Goal: Task Accomplishment & Management: Manage account settings

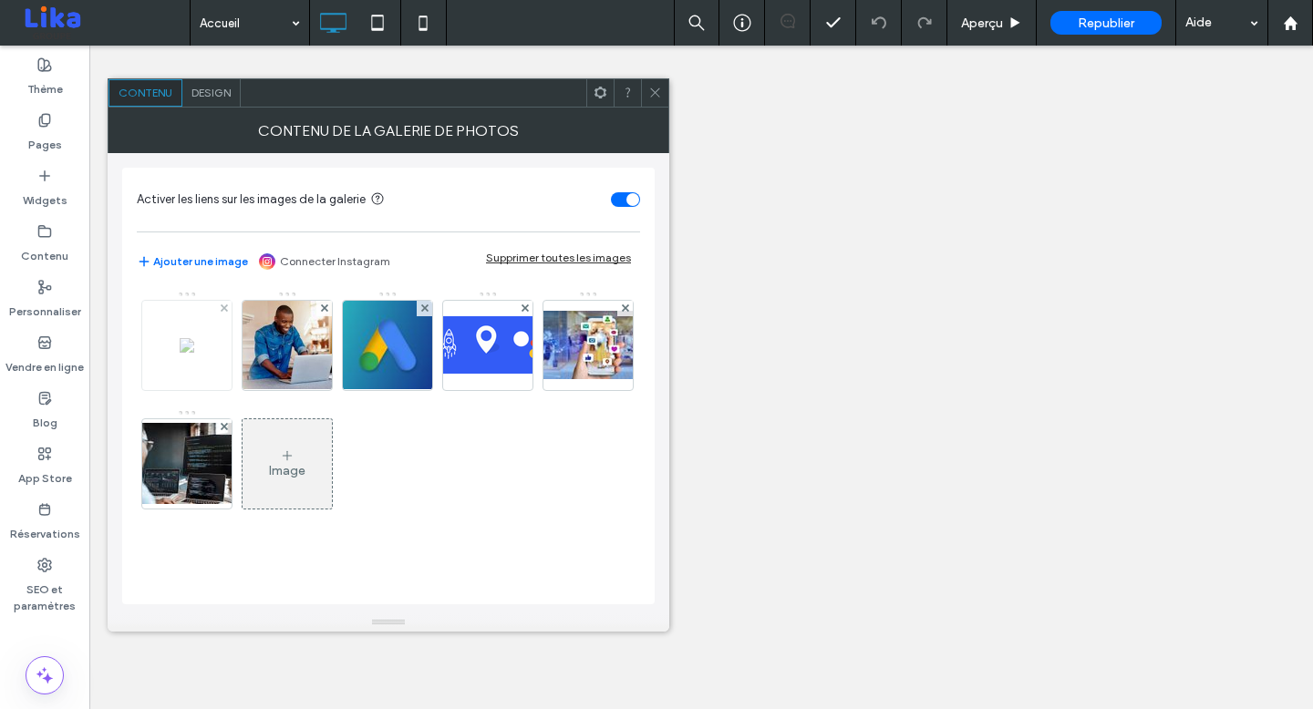
click at [190, 367] on div at bounding box center [186, 345] width 89 height 89
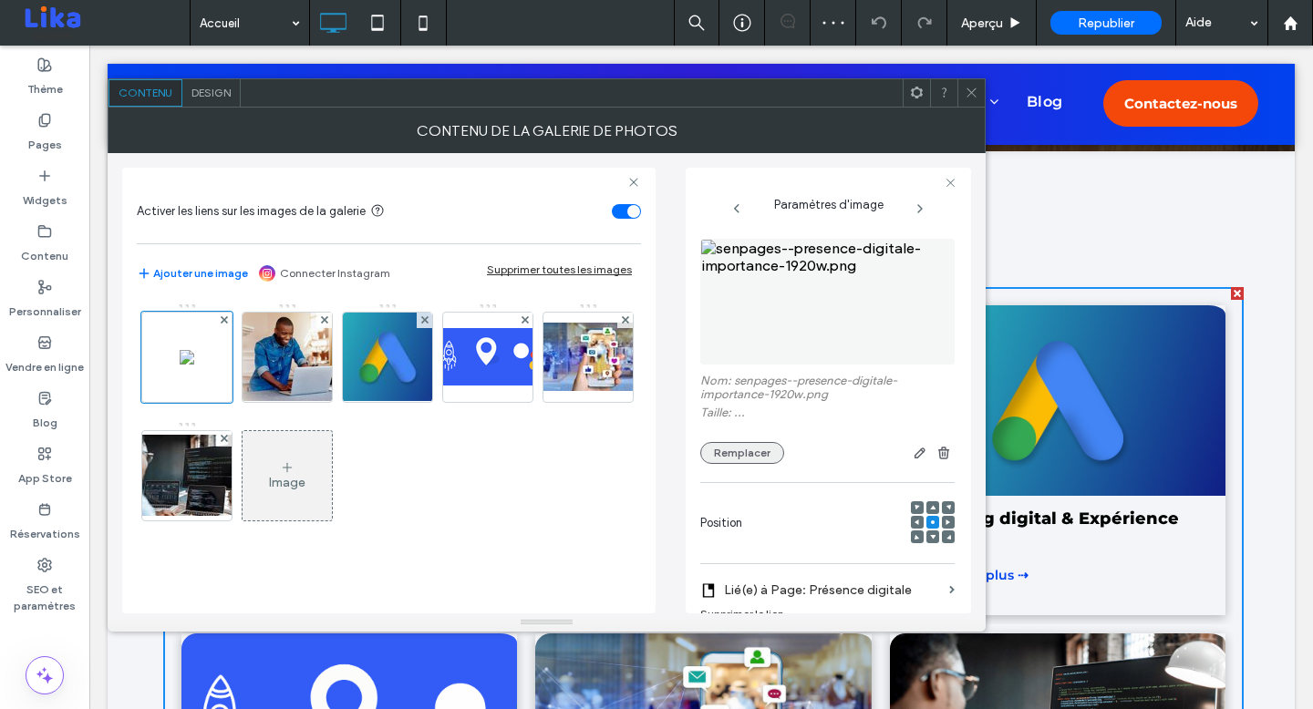
click at [754, 452] on button "Remplacer" at bounding box center [742, 453] width 84 height 22
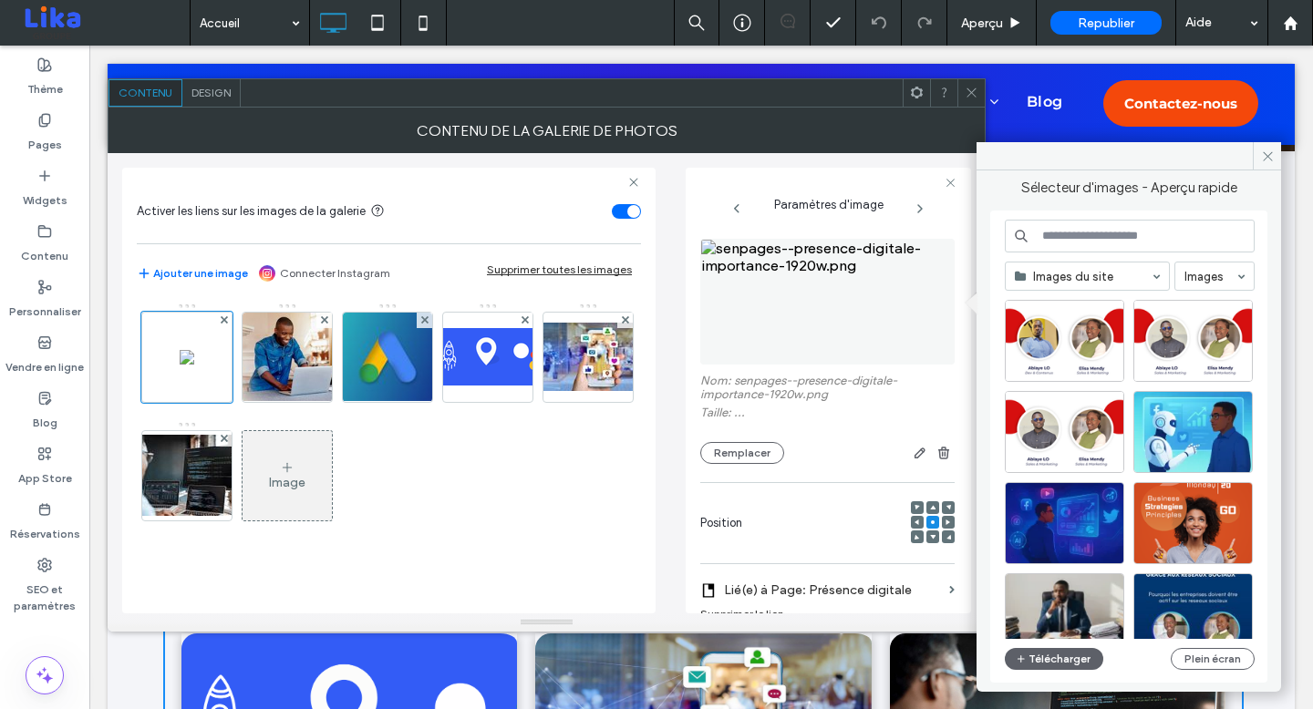
click at [1160, 239] on input at bounding box center [1130, 236] width 250 height 33
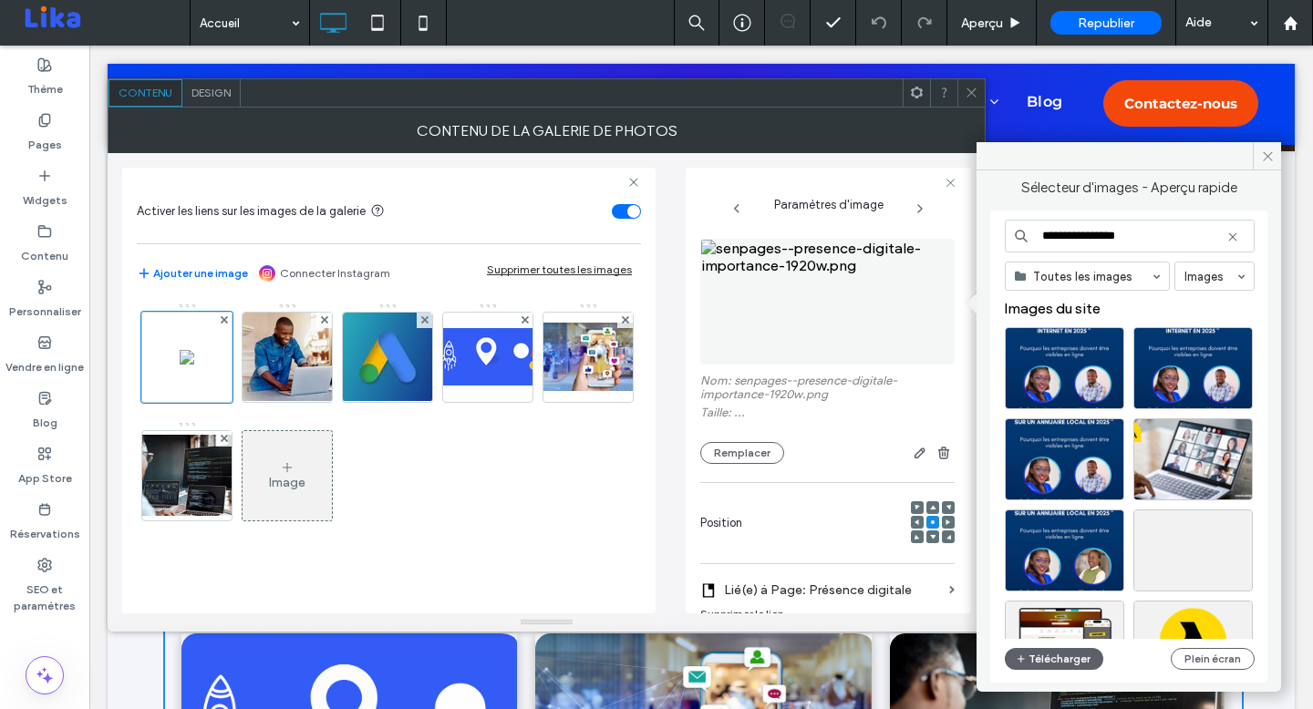
type input "**********"
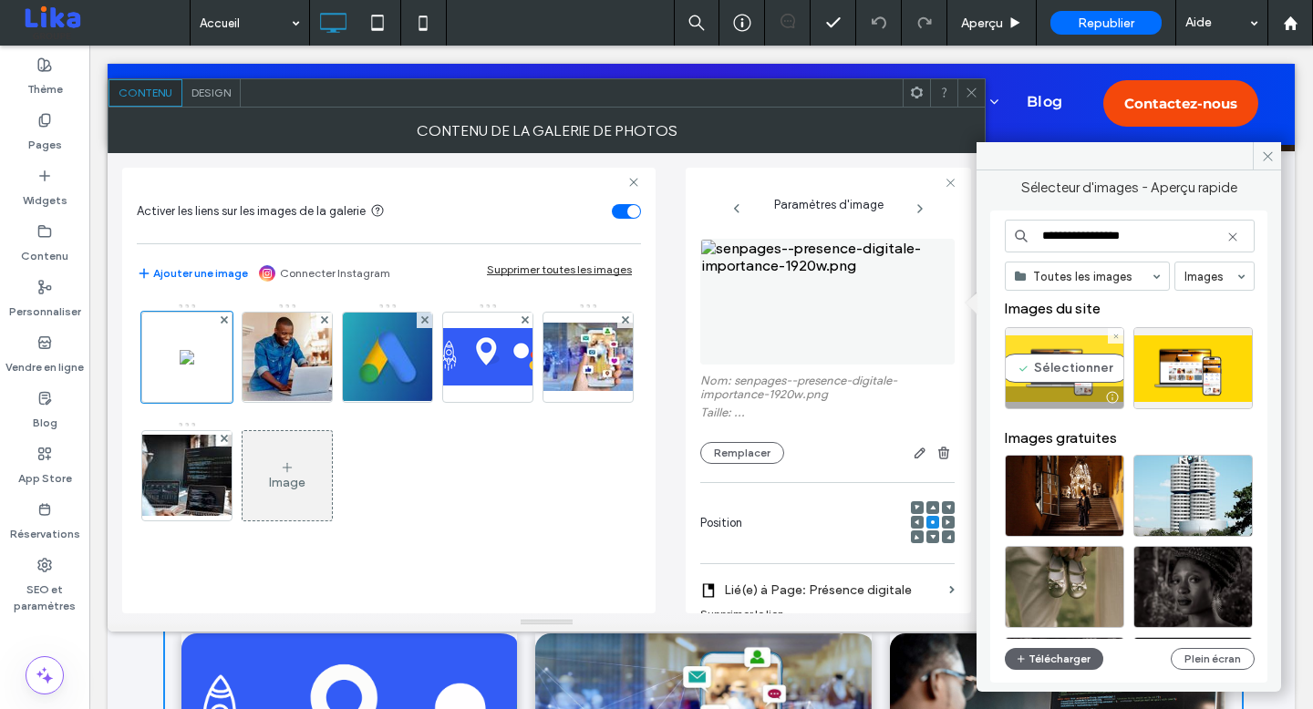
click at [1074, 372] on div "Sélectionner" at bounding box center [1064, 368] width 119 height 82
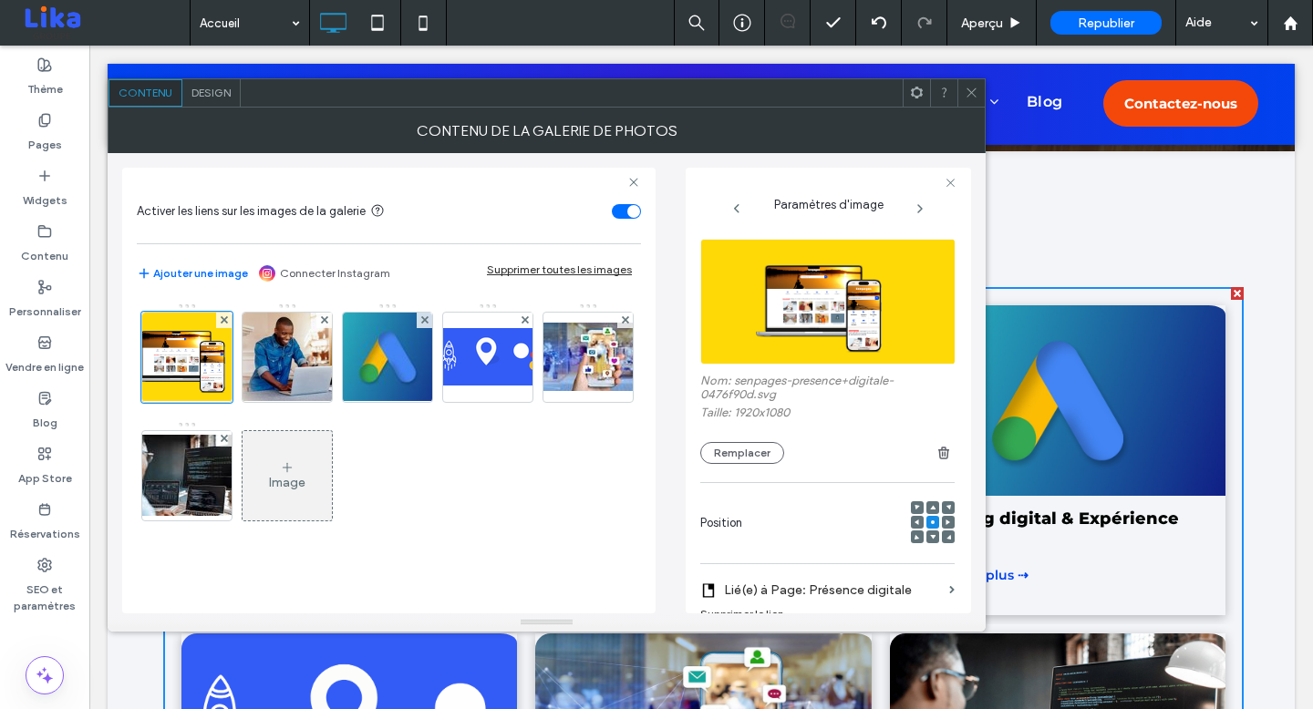
click at [965, 91] on icon at bounding box center [972, 93] width 14 height 14
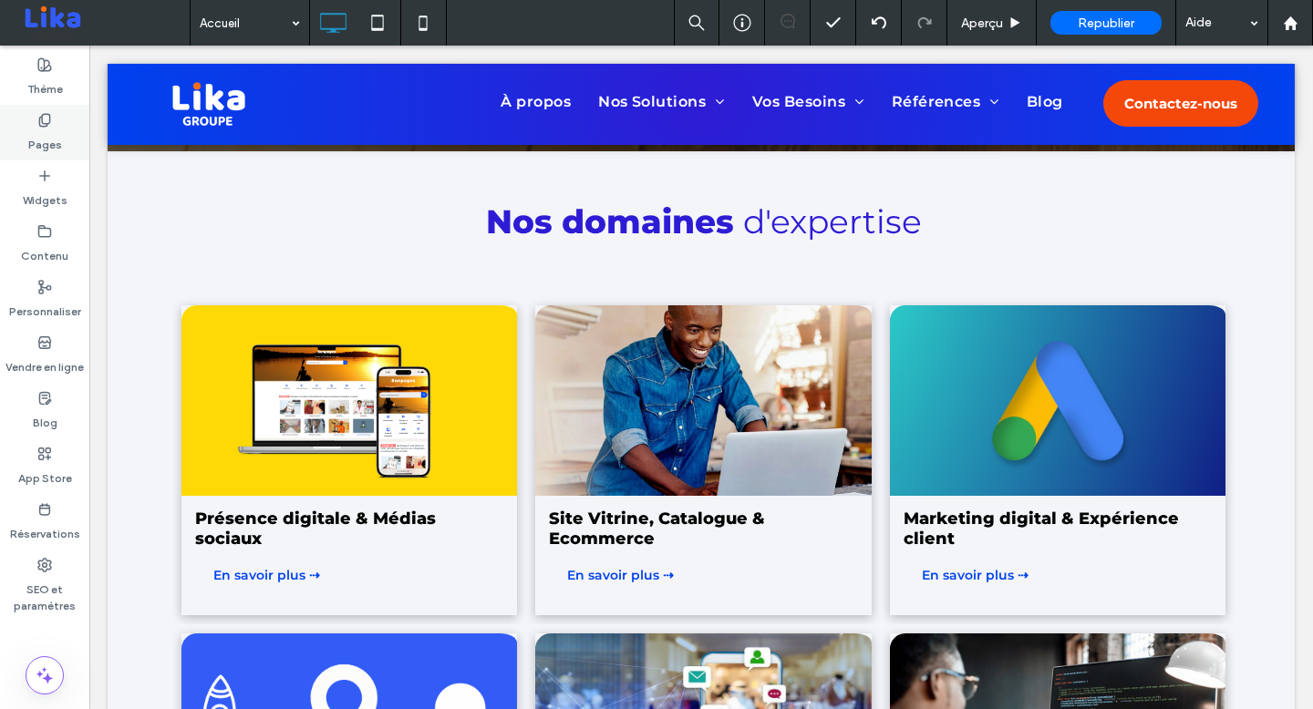
click at [45, 140] on label "Pages" at bounding box center [45, 141] width 34 height 26
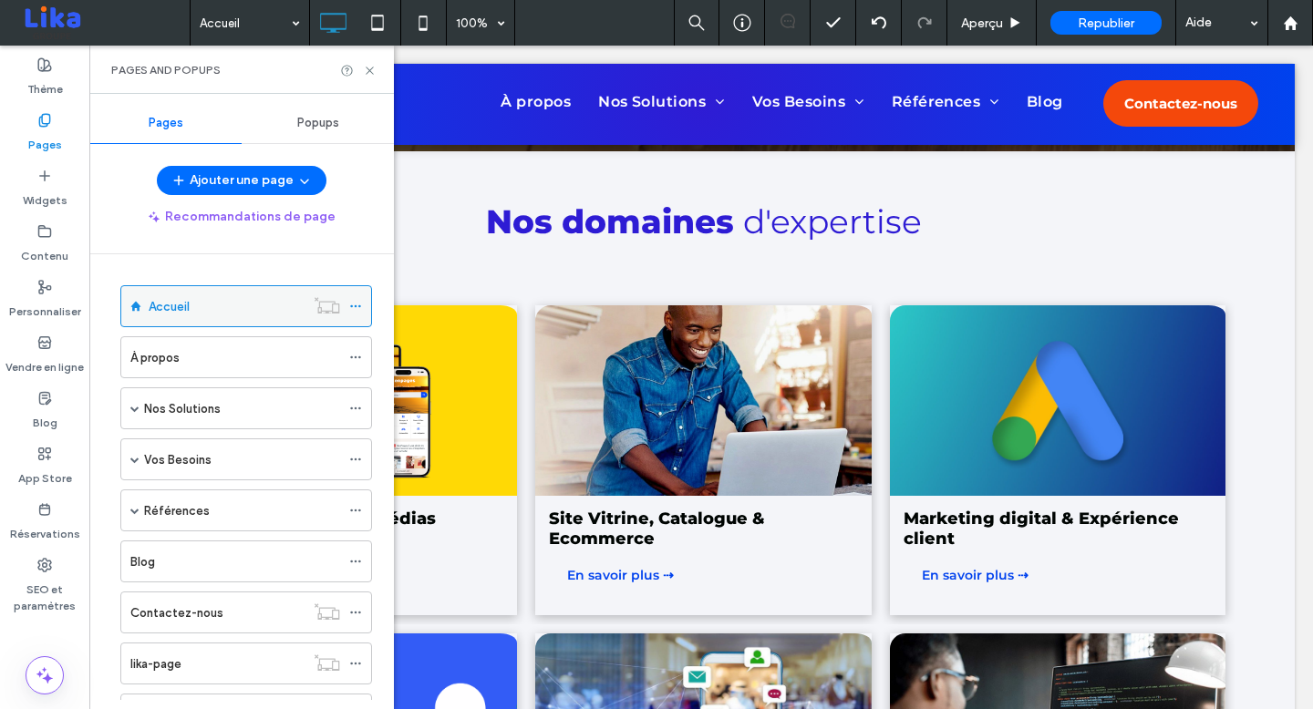
click at [357, 304] on icon at bounding box center [355, 306] width 13 height 13
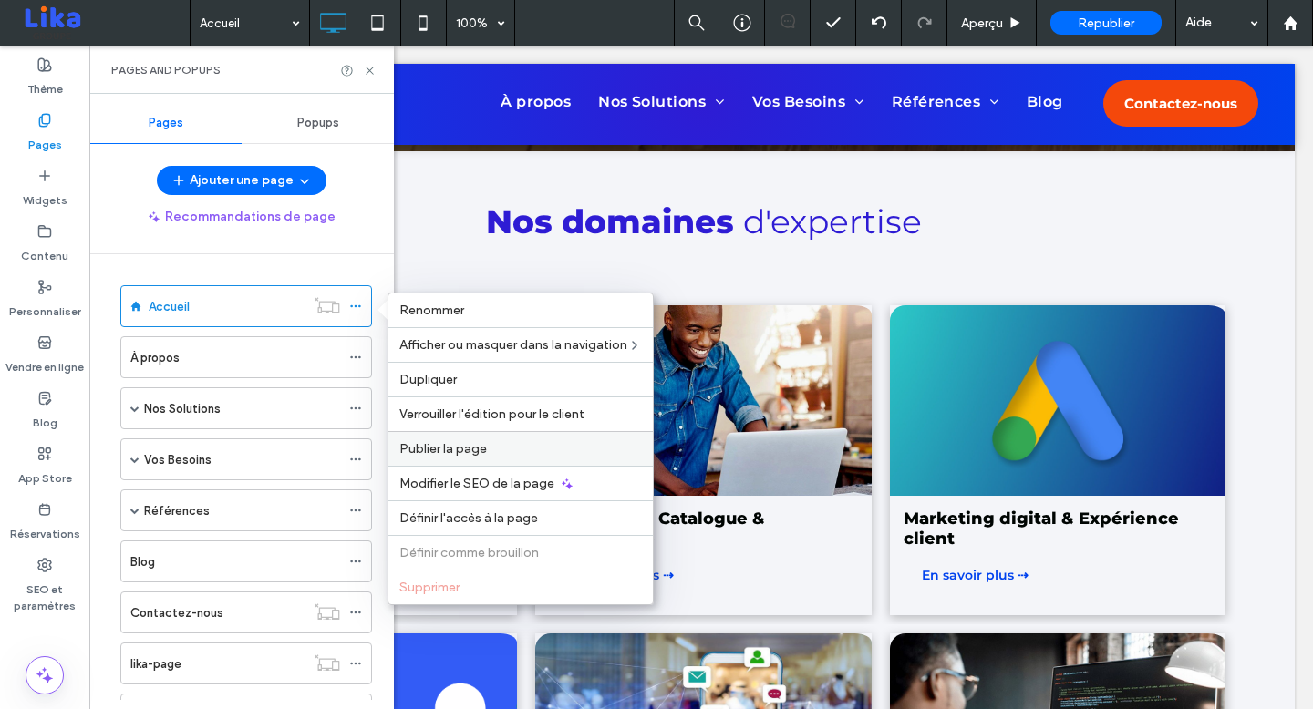
click at [460, 441] on span "Publier la page" at bounding box center [443, 448] width 88 height 15
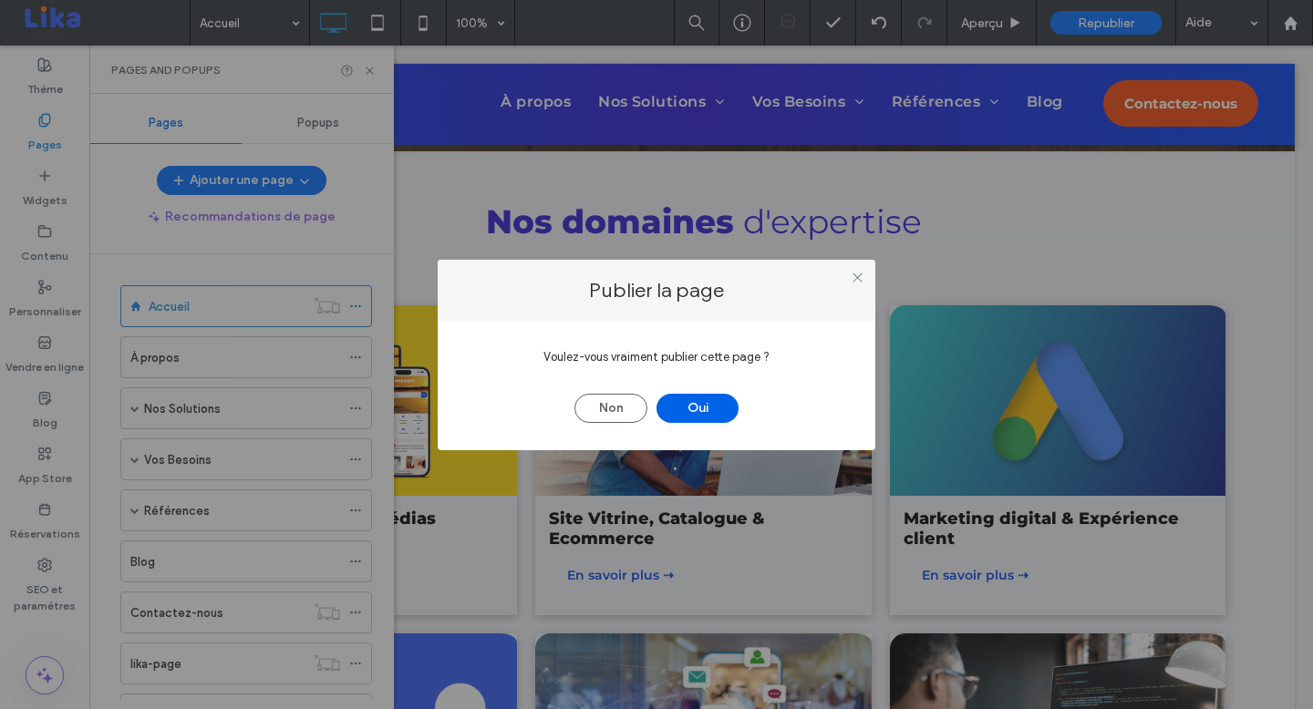
click at [718, 399] on button "Oui" at bounding box center [697, 408] width 82 height 29
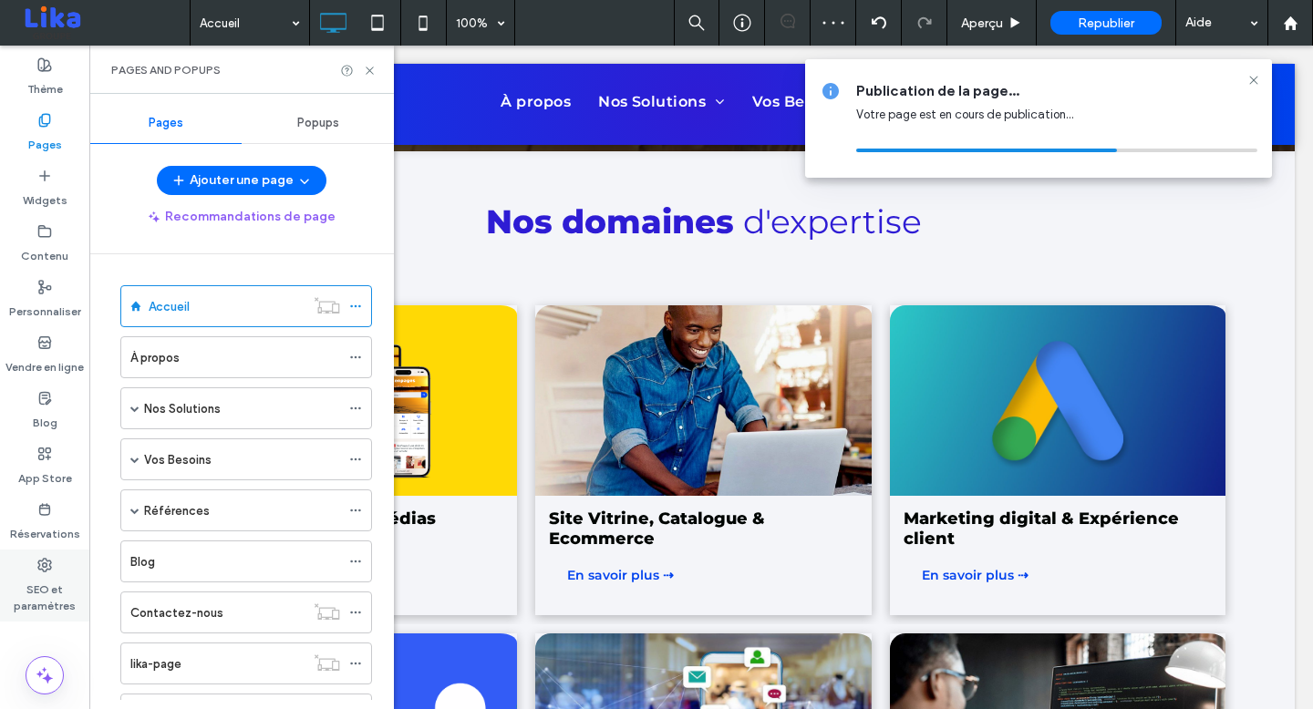
click at [53, 598] on label "SEO et paramètres" at bounding box center [44, 594] width 89 height 42
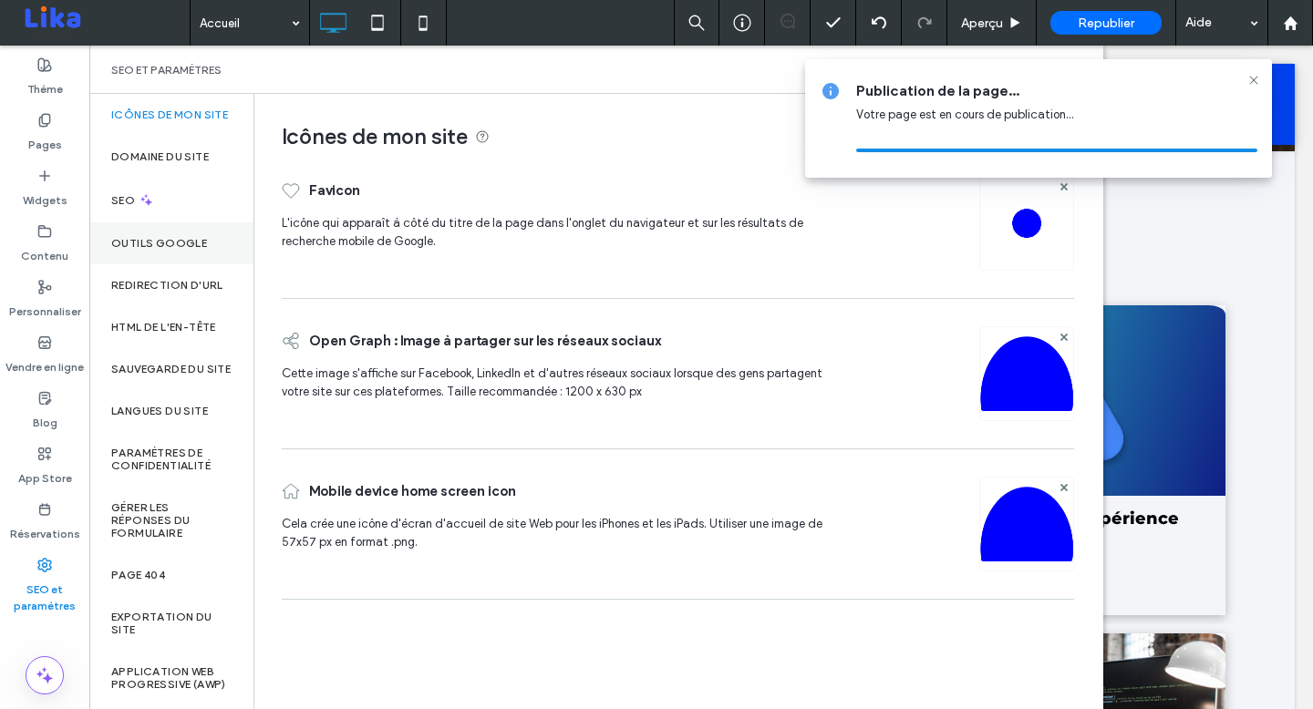
click at [177, 250] on label "Outils Google" at bounding box center [159, 243] width 96 height 13
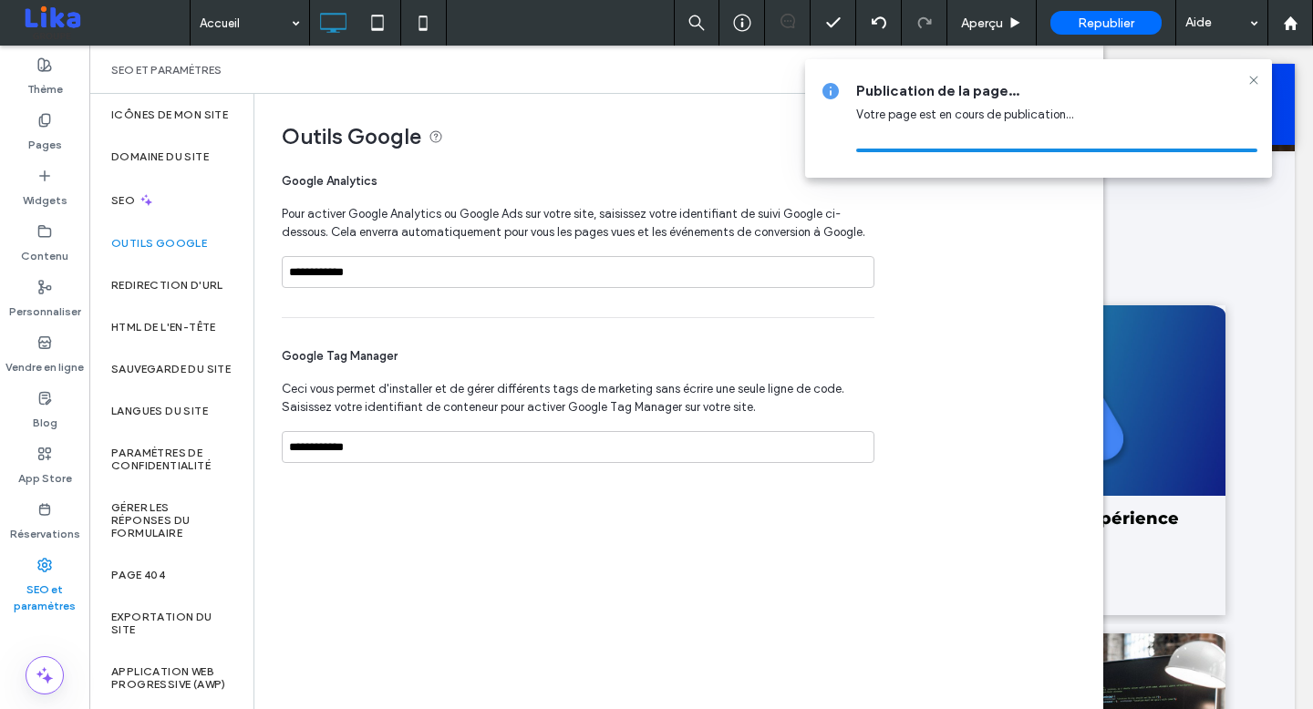
click at [526, 551] on div "**********" at bounding box center [677, 401] width 847 height 614
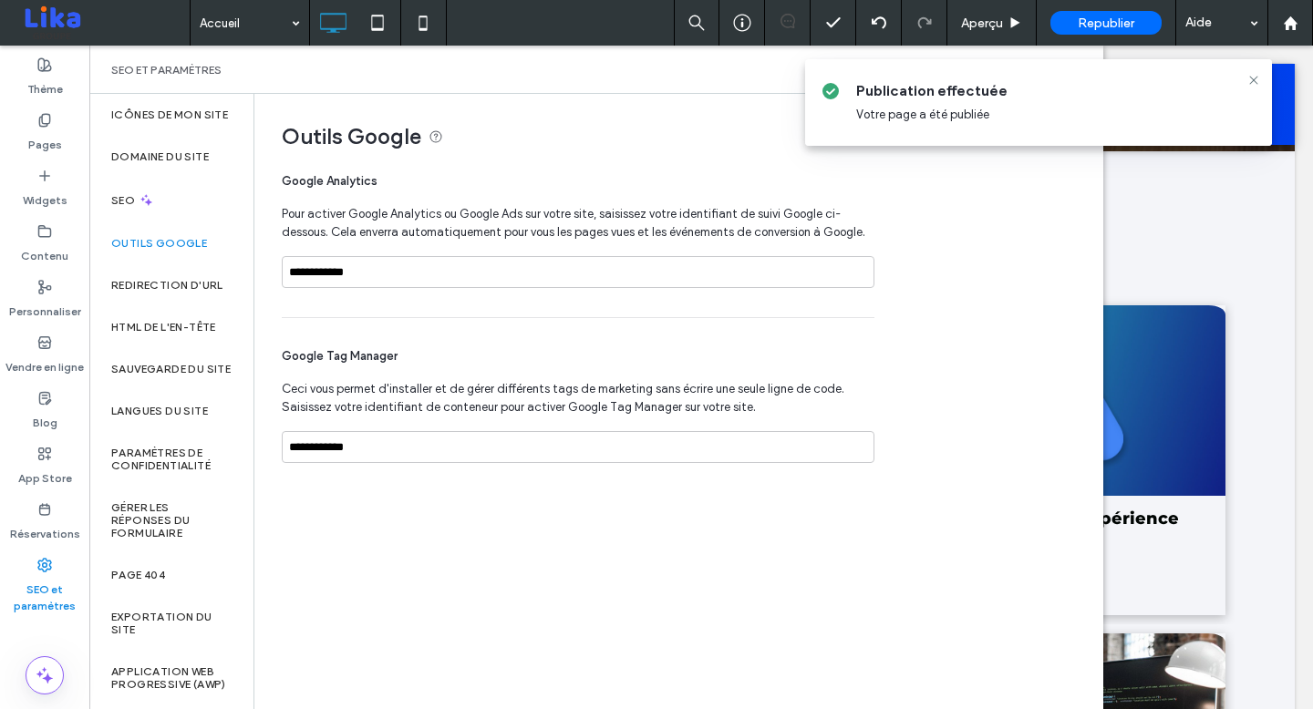
click at [1254, 78] on icon at bounding box center [1253, 80] width 15 height 15
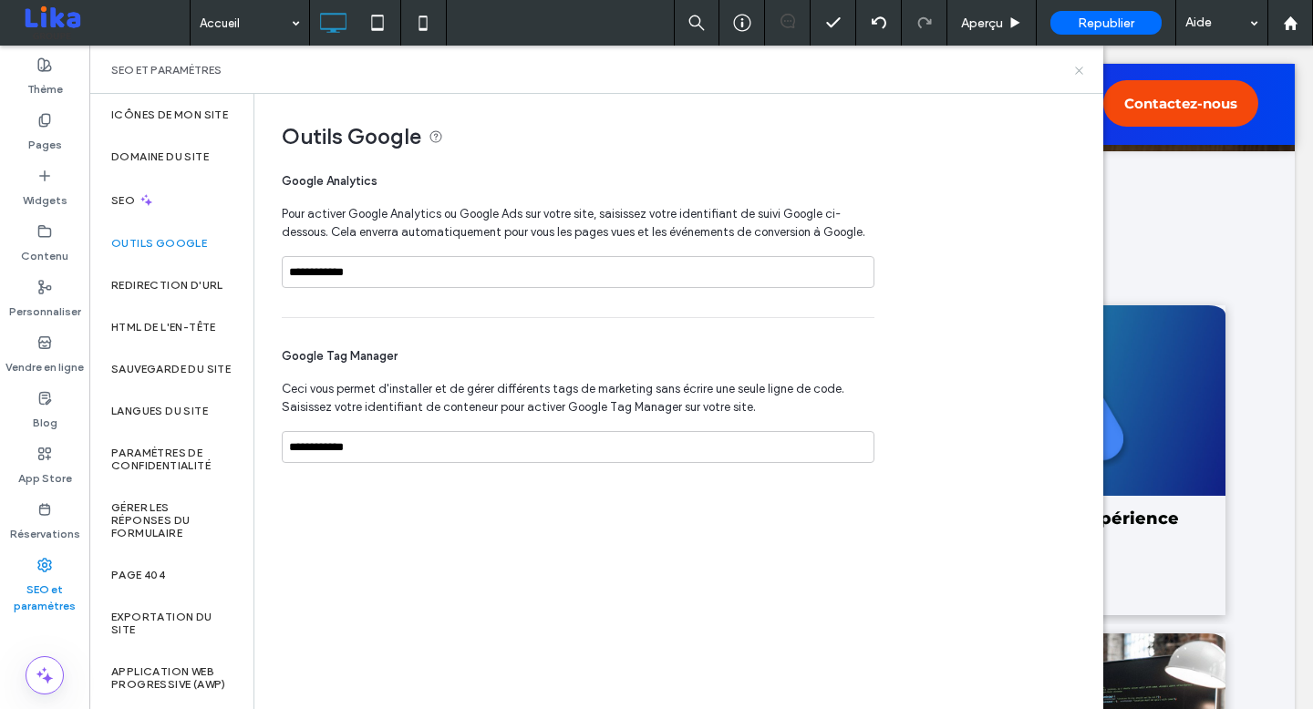
click at [1078, 70] on use at bounding box center [1078, 70] width 7 height 7
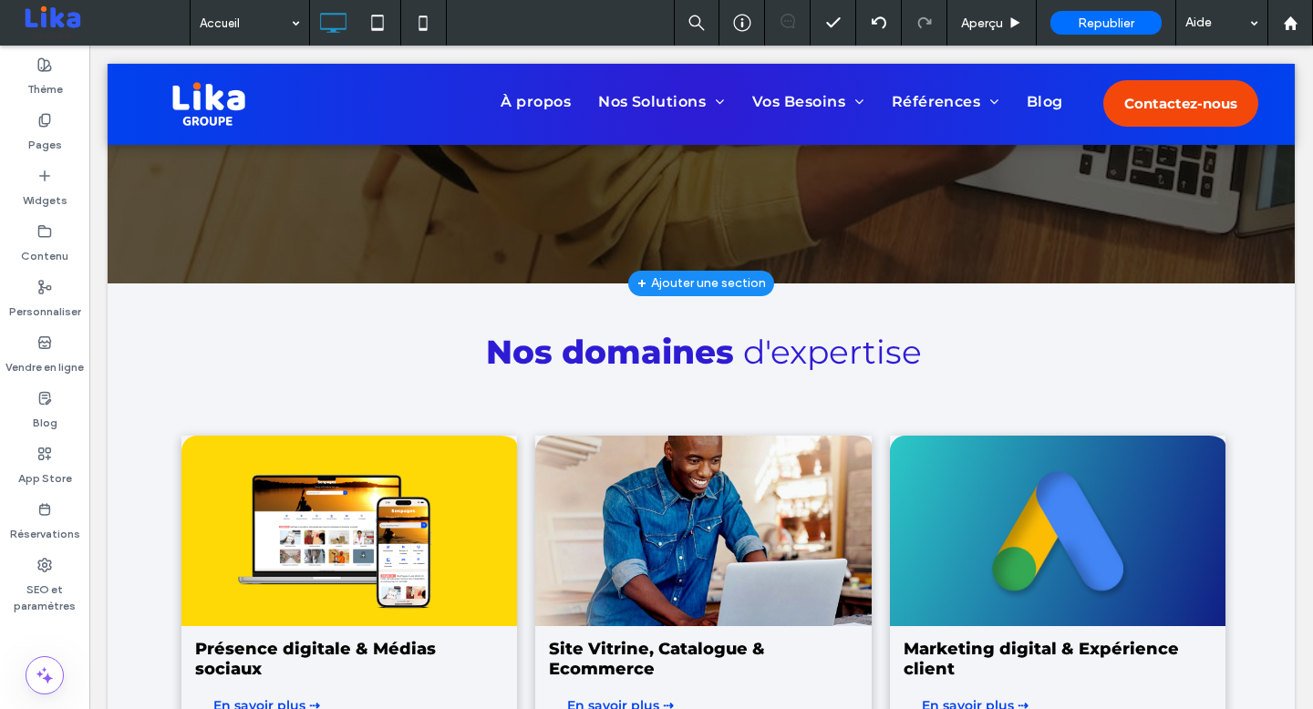
scroll to position [882, 0]
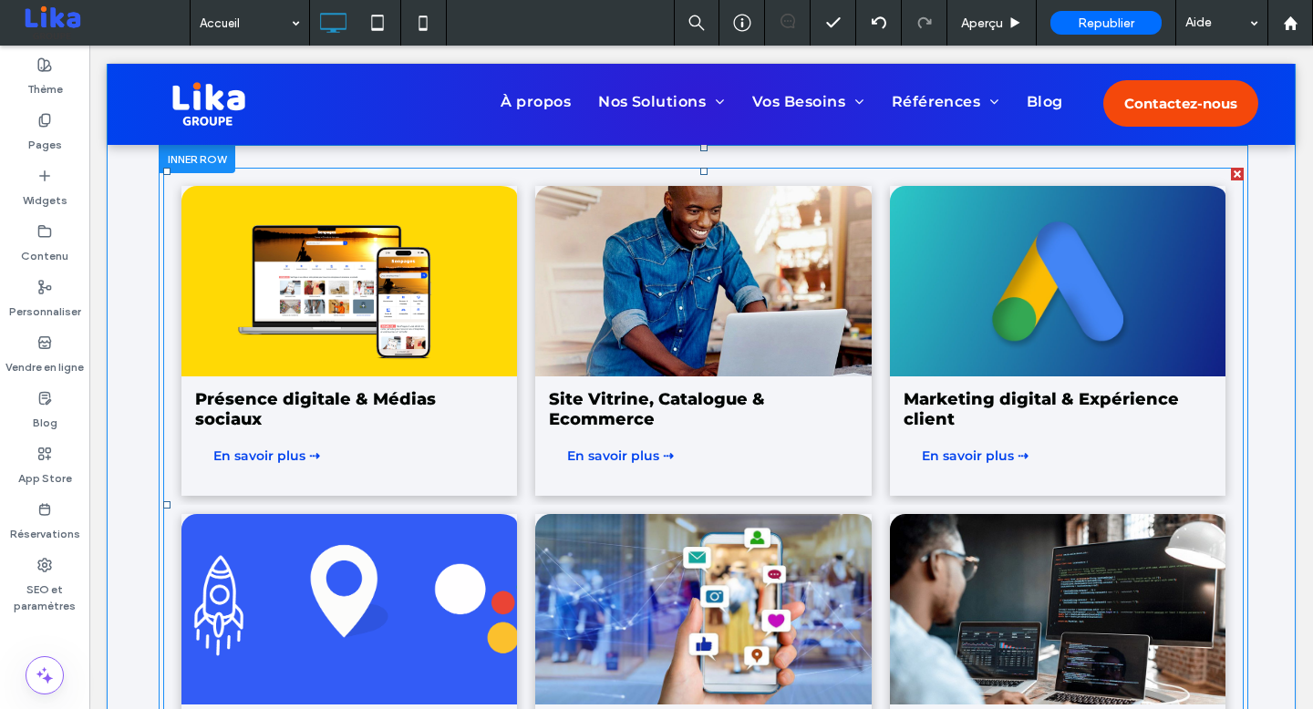
click at [397, 444] on span "Présence digitale & Médias sociaux En savoir plus ⇢" at bounding box center [348, 436] width 335 height 119
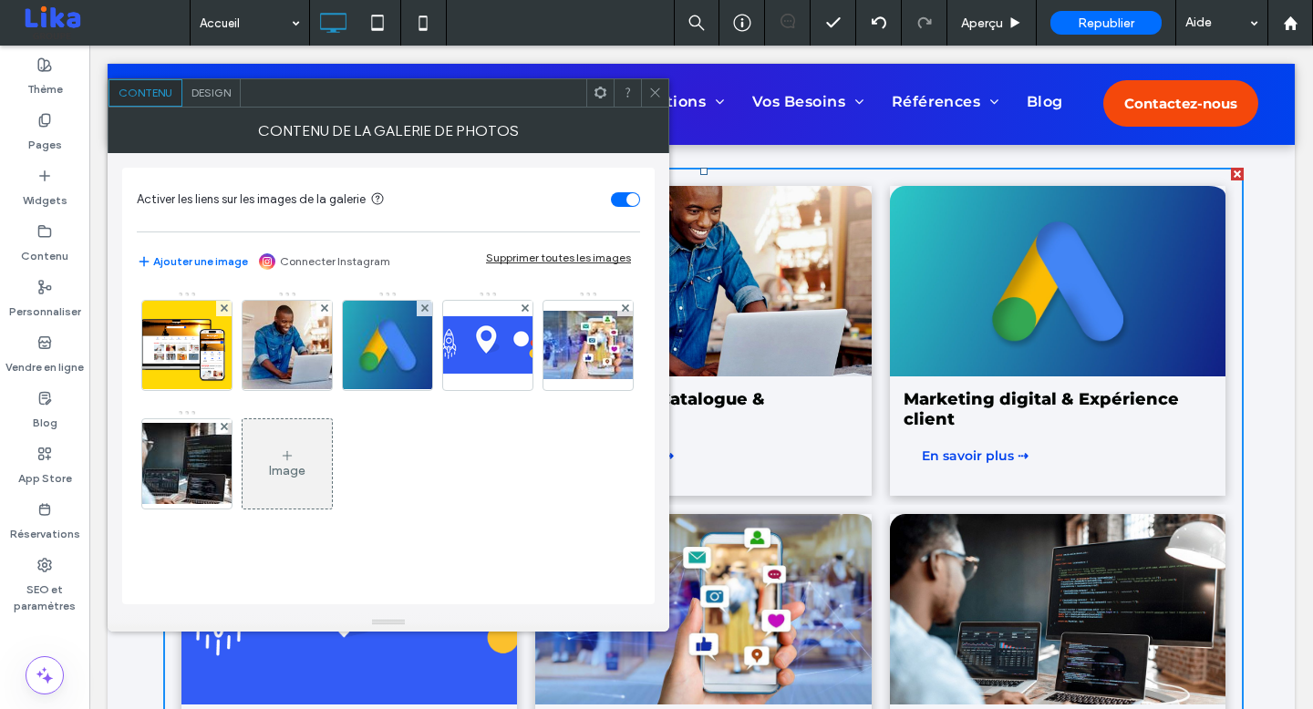
click at [209, 83] on div "Design" at bounding box center [211, 92] width 58 height 27
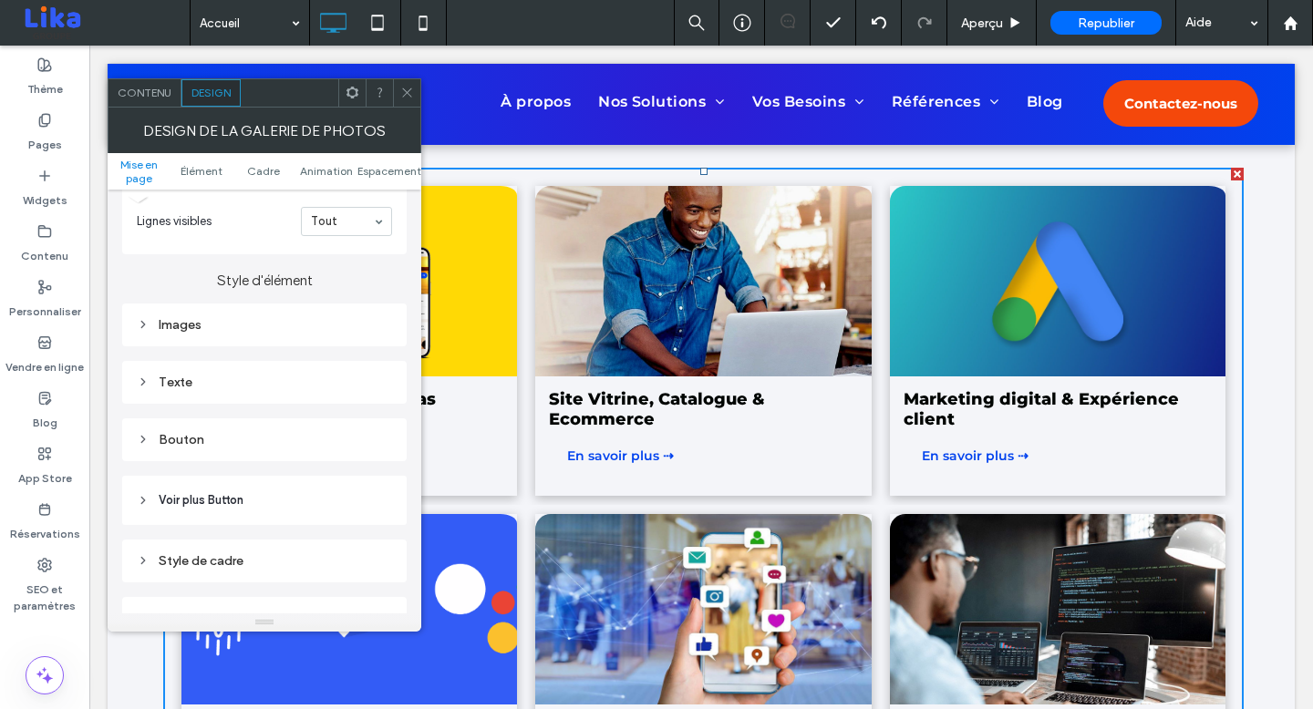
scroll to position [628, 0]
click at [315, 330] on div "Images" at bounding box center [264, 332] width 255 height 25
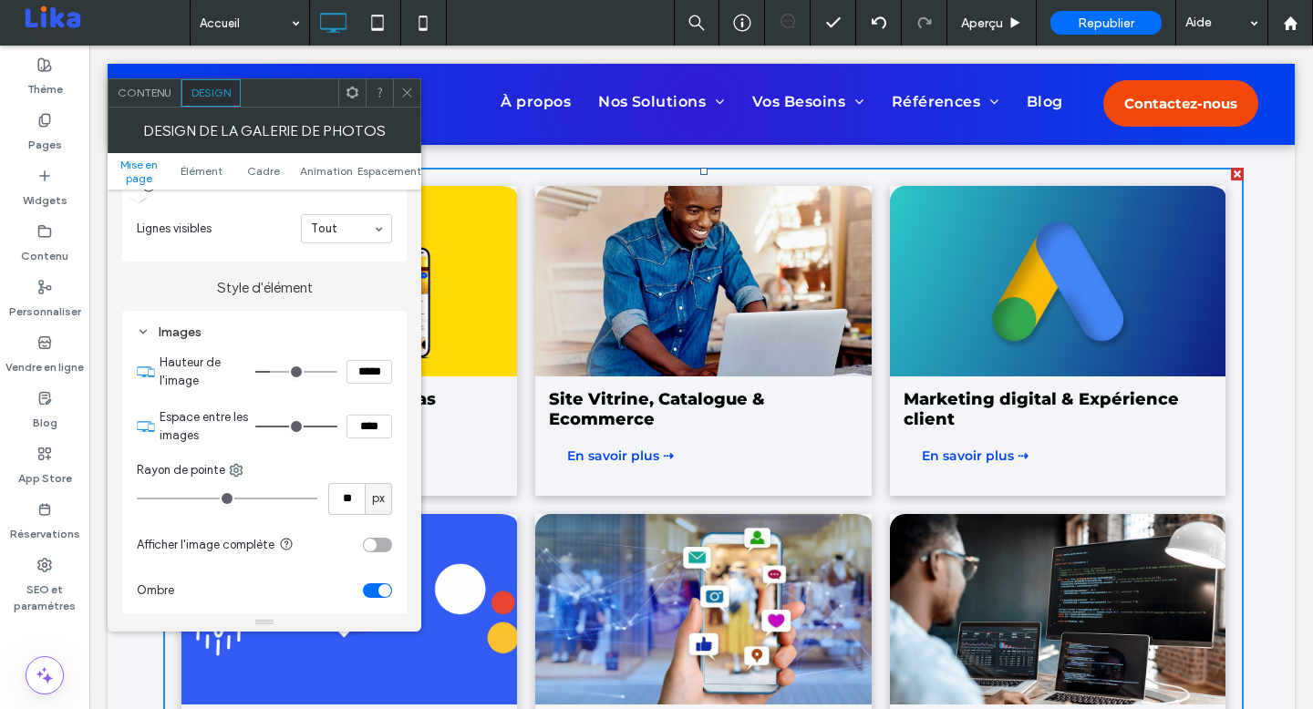
type input "**"
type input "*"
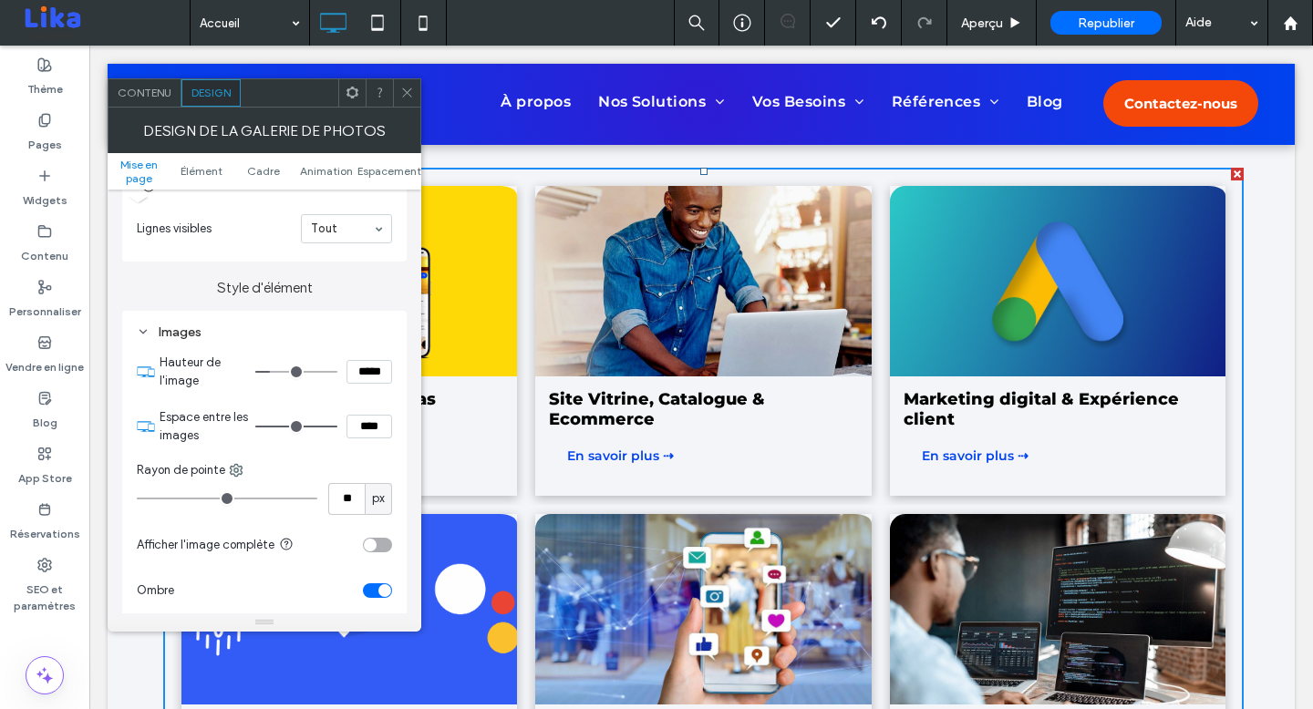
type input "*"
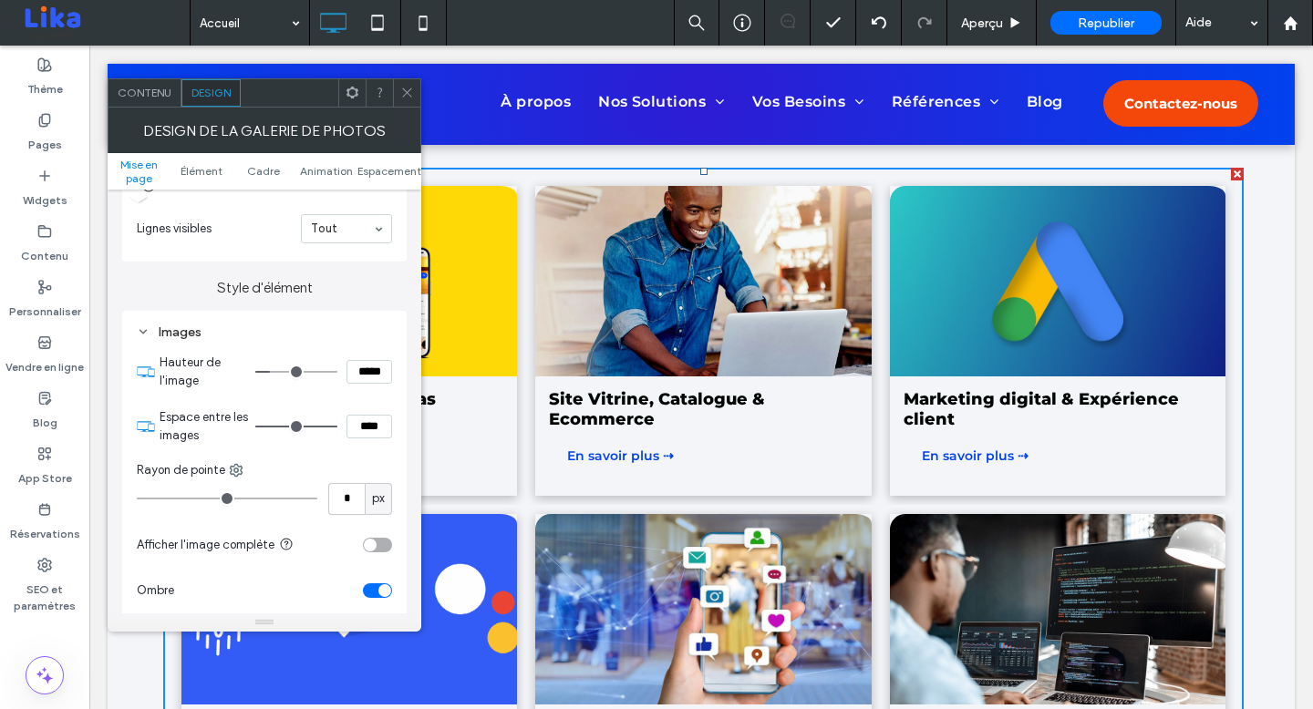
drag, startPoint x: 170, startPoint y: 488, endPoint x: 110, endPoint y: 483, distance: 59.4
type input "*"
click at [137, 498] on input "range" at bounding box center [227, 499] width 181 height 2
click at [418, 88] on div at bounding box center [406, 92] width 27 height 27
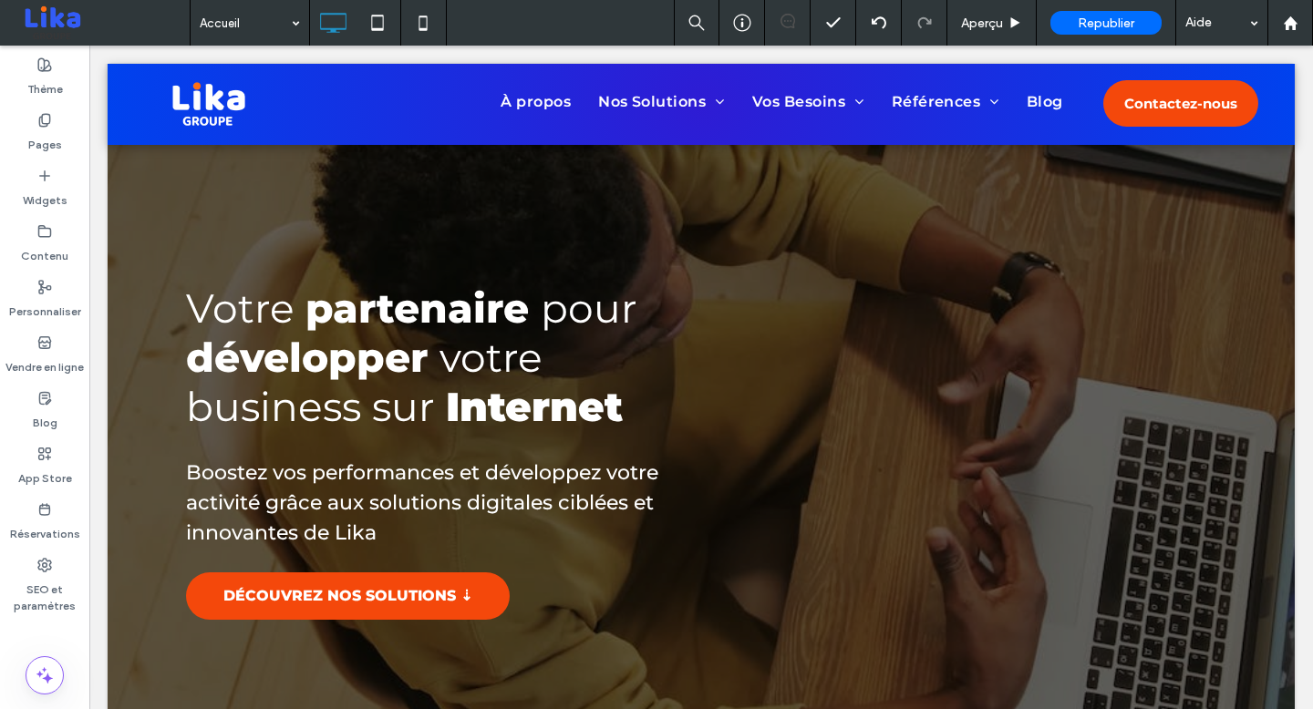
scroll to position [0, 0]
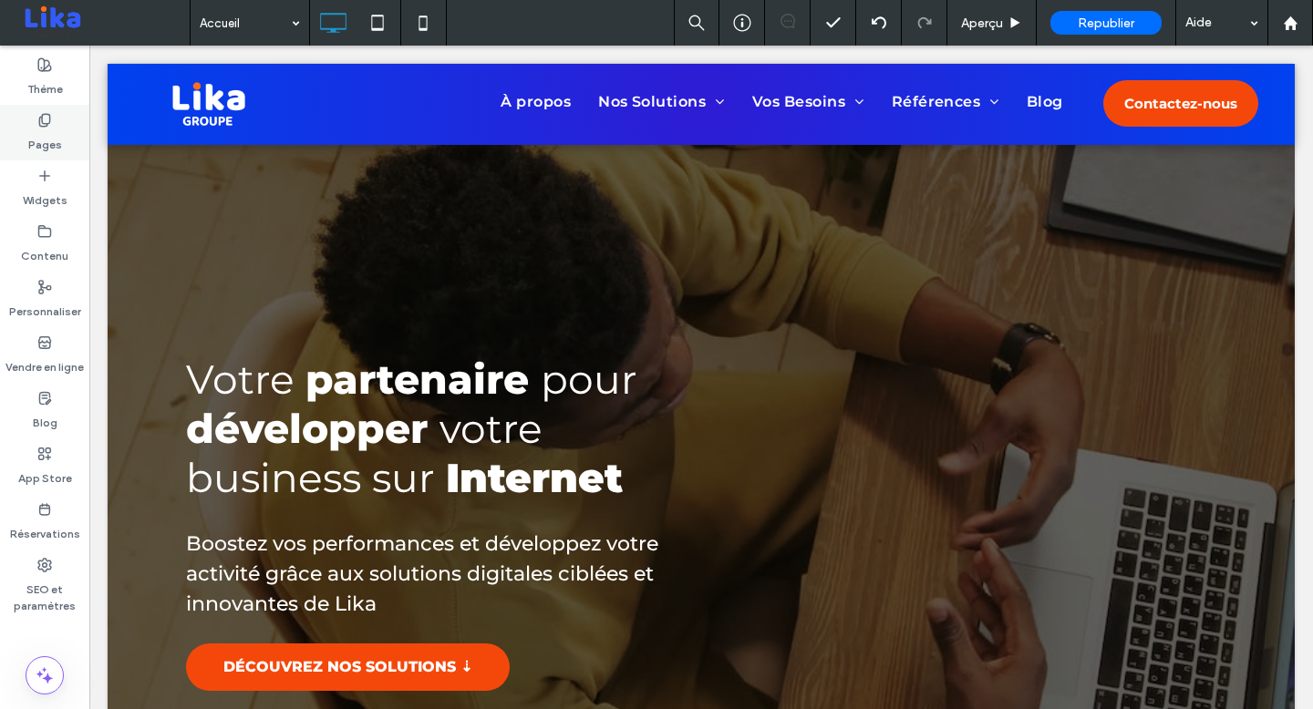
click at [37, 119] on icon at bounding box center [44, 120] width 15 height 15
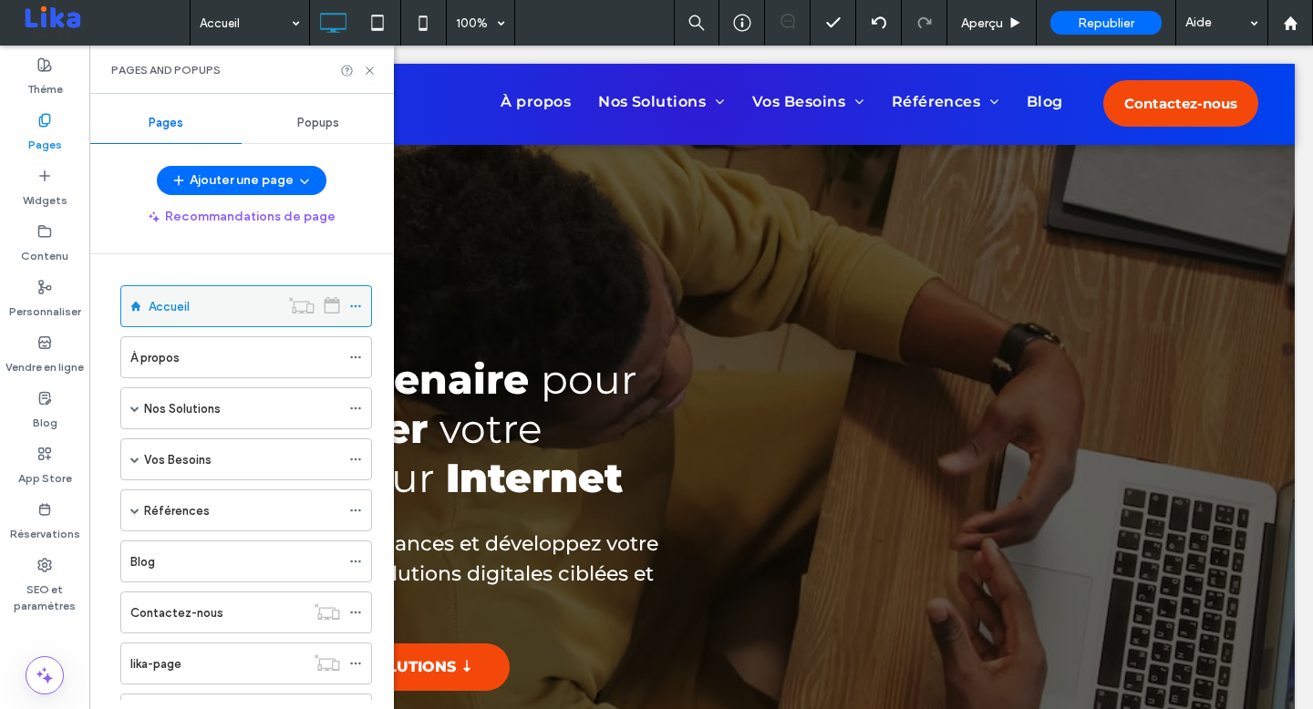
click at [353, 305] on icon at bounding box center [355, 306] width 13 height 13
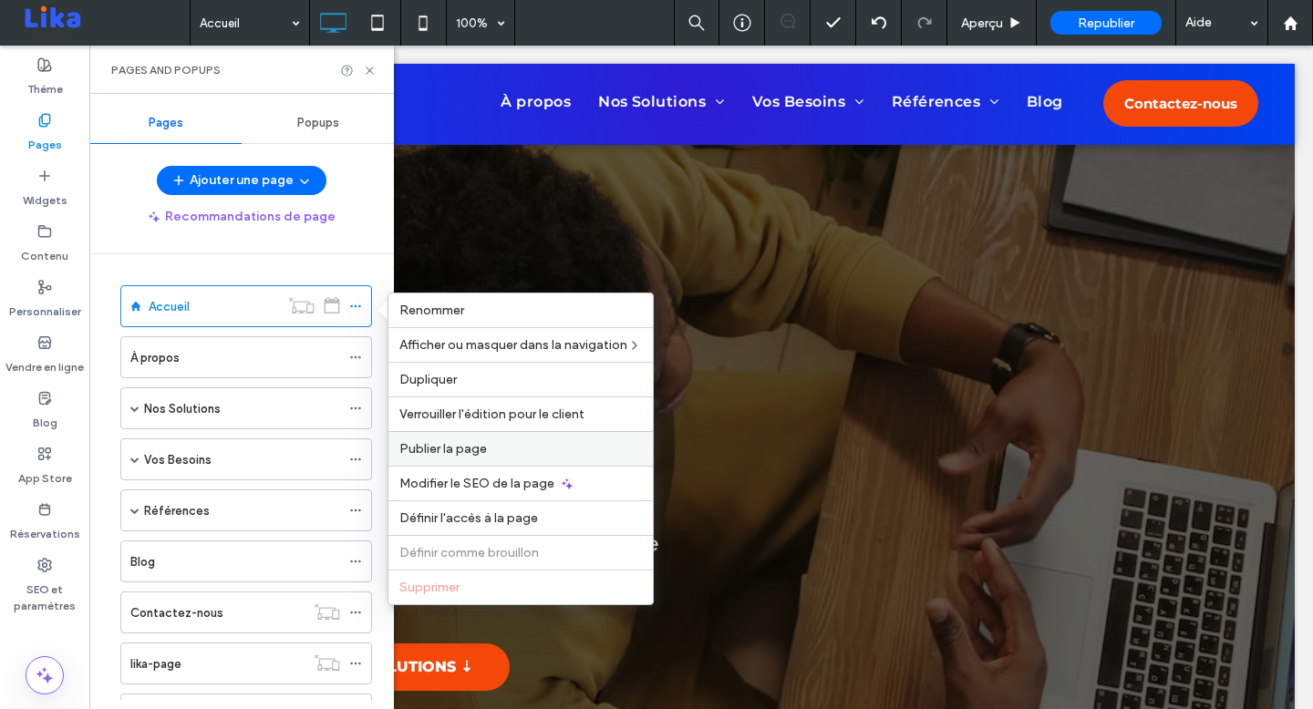
click at [468, 446] on span "Publier la page" at bounding box center [443, 448] width 88 height 15
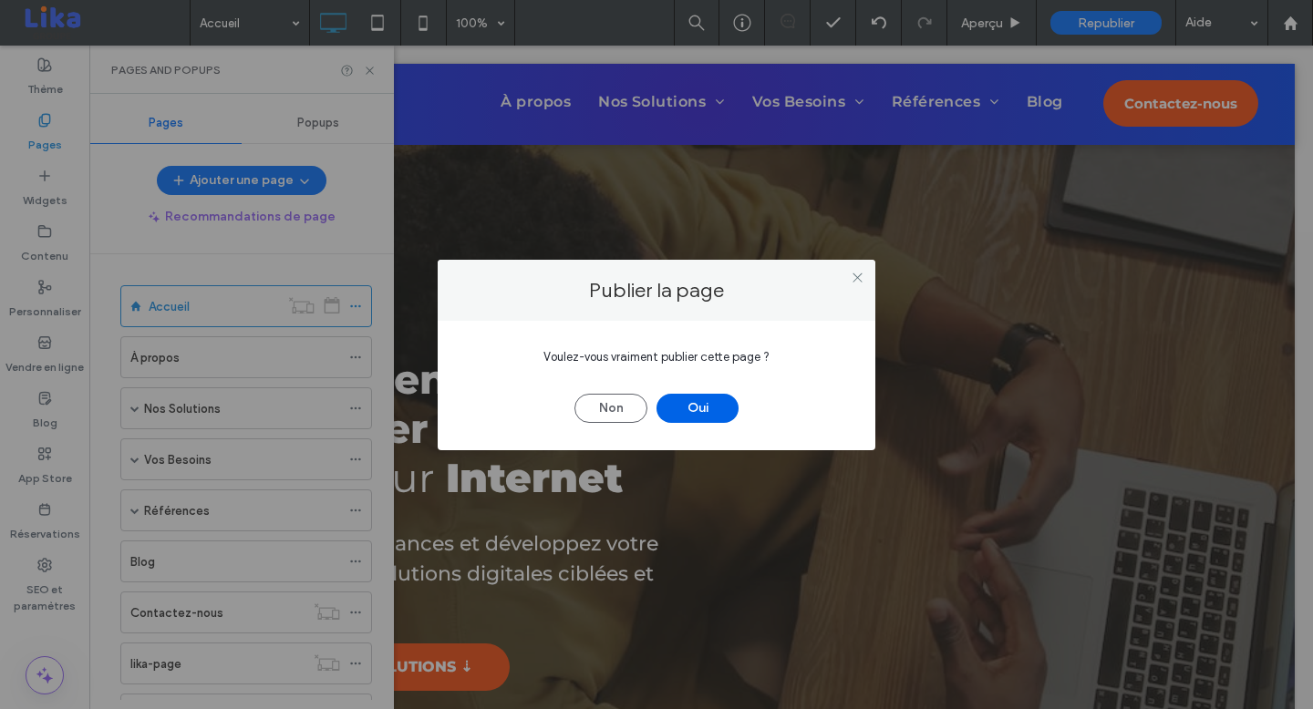
click at [703, 403] on button "Oui" at bounding box center [697, 408] width 82 height 29
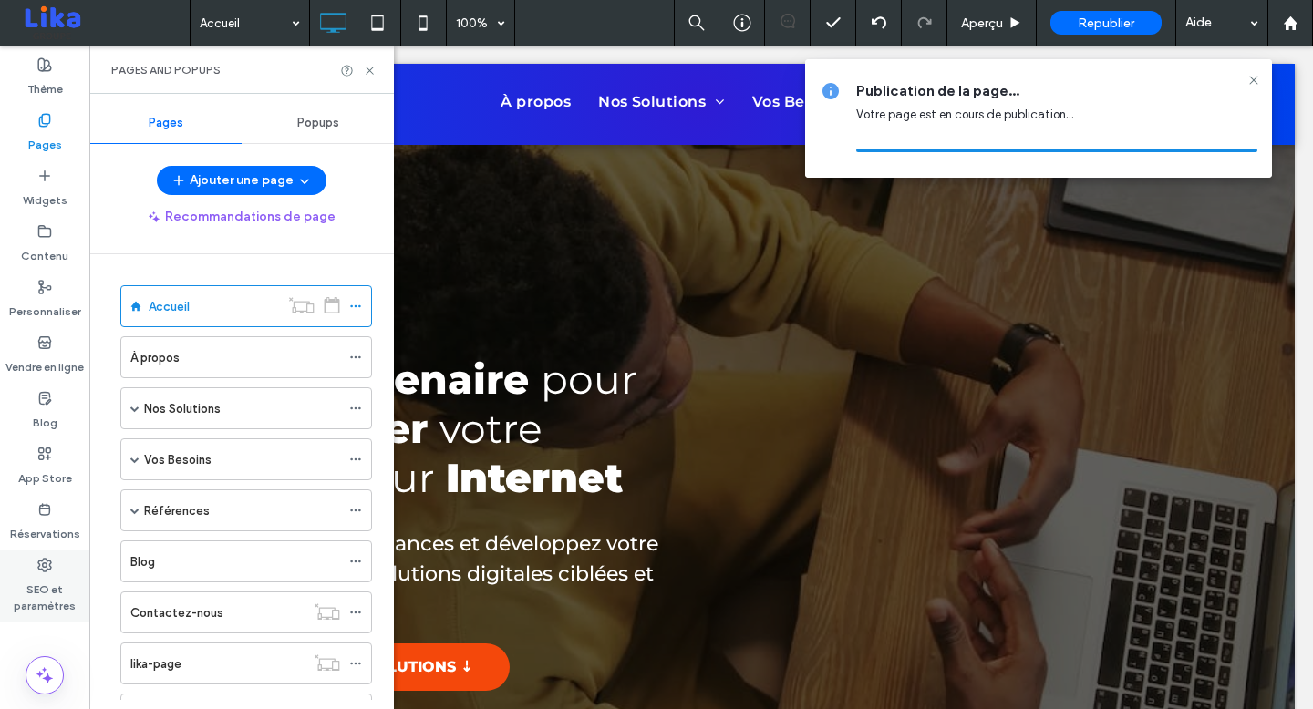
click at [39, 583] on label "SEO et paramètres" at bounding box center [44, 594] width 89 height 42
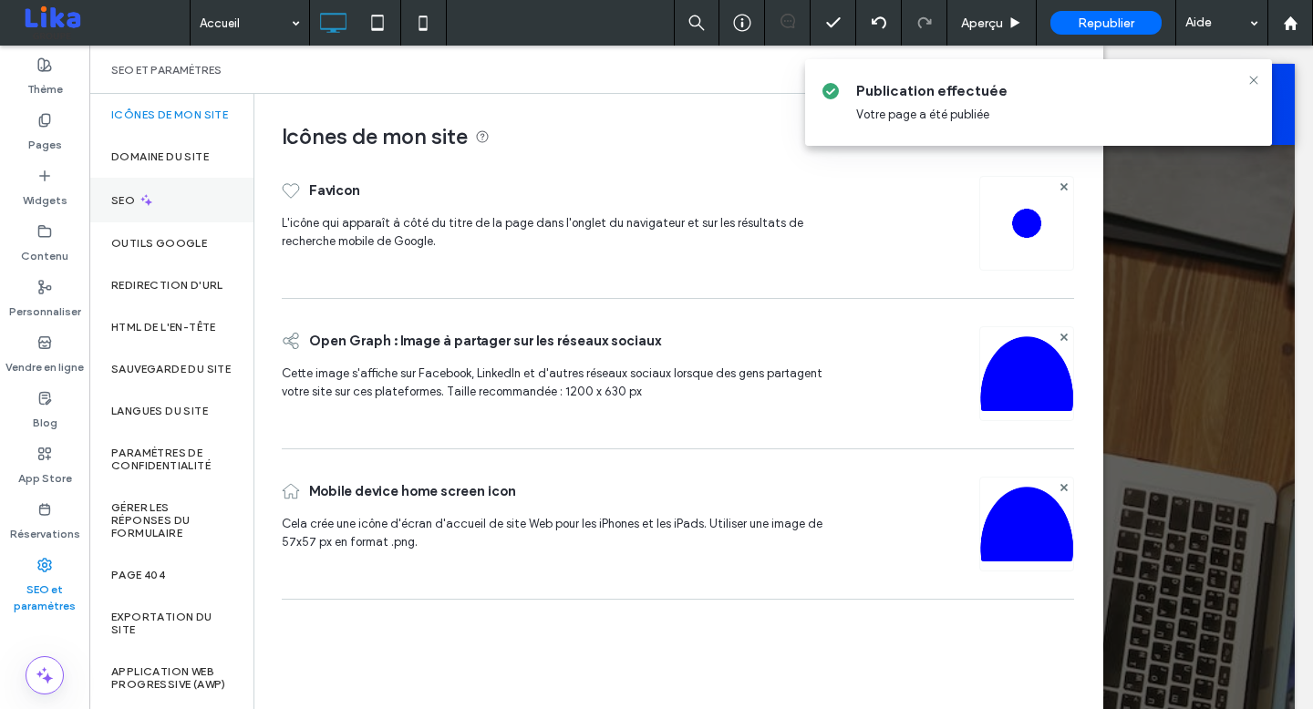
click at [168, 203] on div "SEO" at bounding box center [171, 200] width 164 height 45
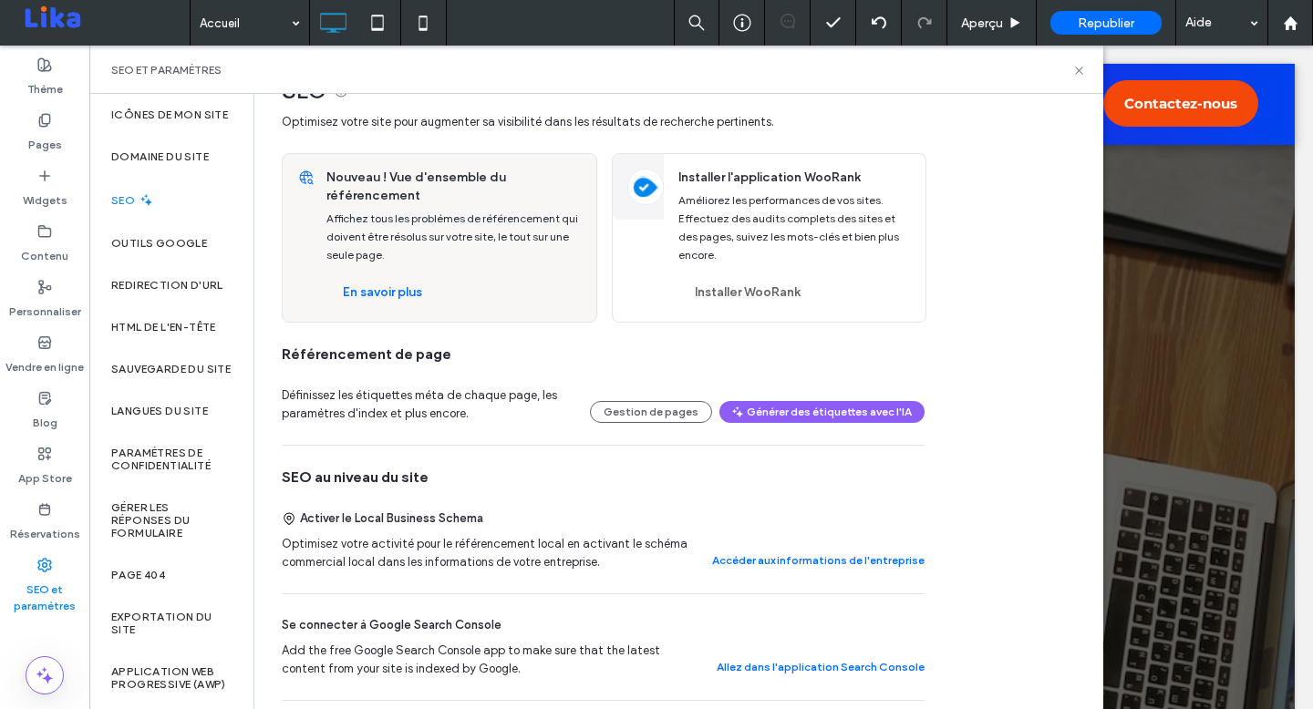
scroll to position [46, 0]
click at [797, 422] on button "Générer des étiquettes avec l'IA" at bounding box center [821, 411] width 205 height 22
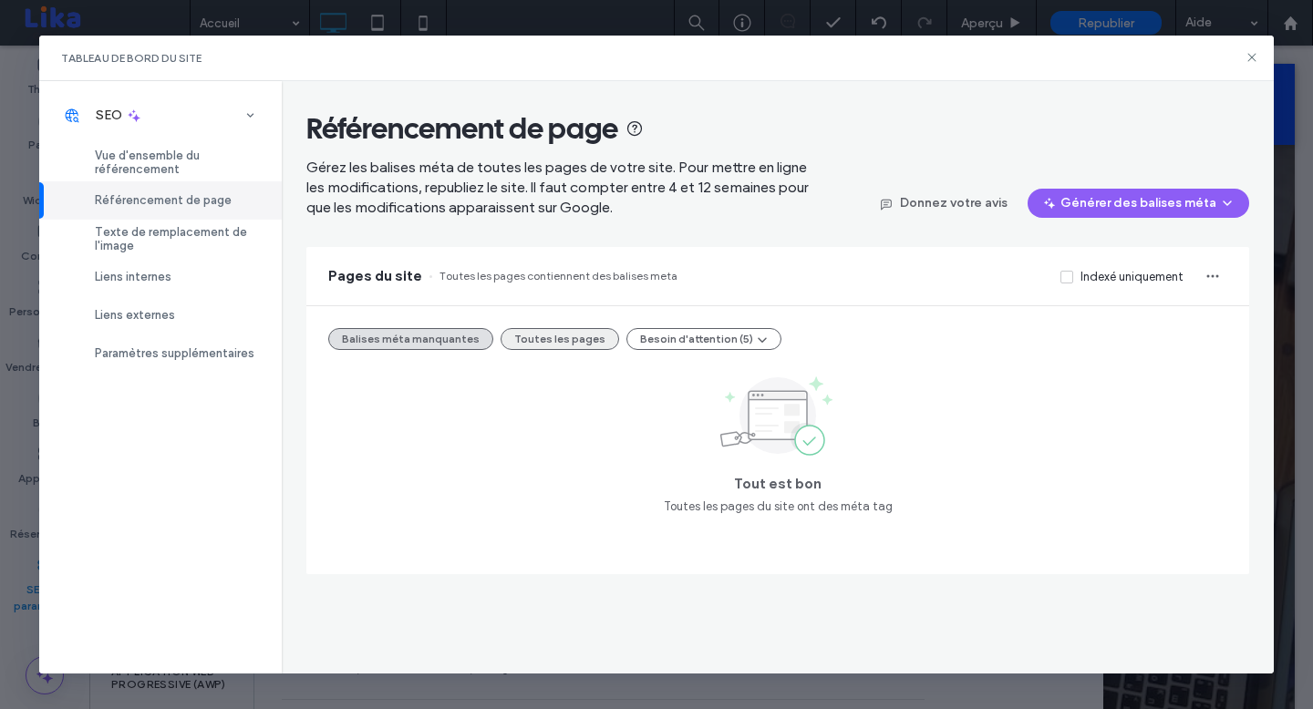
click at [540, 340] on button "Toutes les pages" at bounding box center [559, 339] width 119 height 22
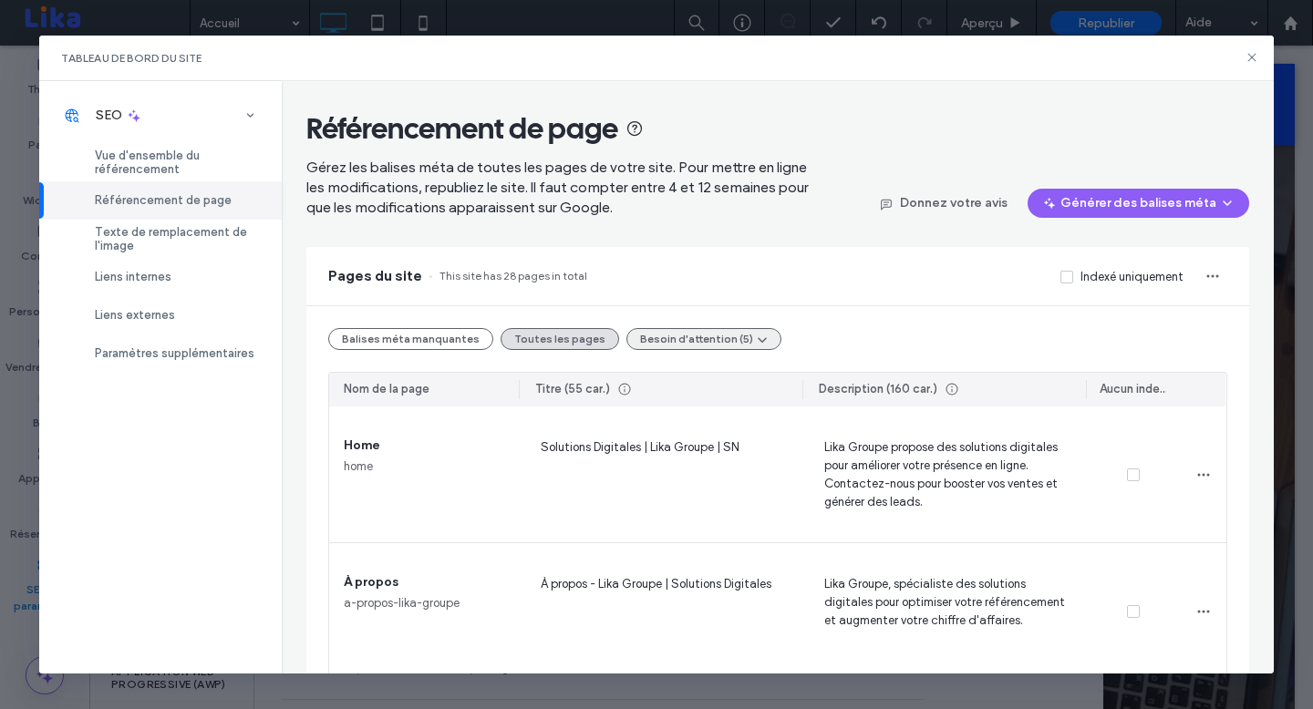
click at [655, 337] on button "Besoin d'attention (5)" at bounding box center [703, 339] width 155 height 22
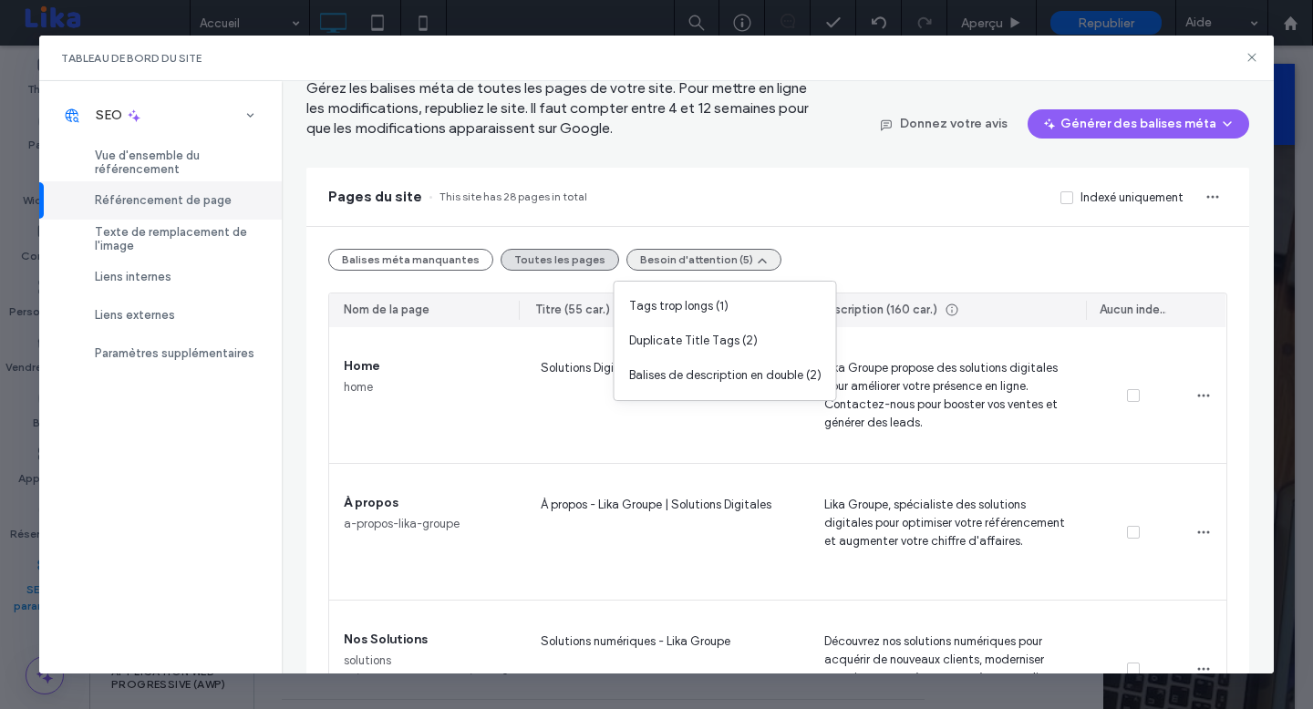
scroll to position [80, 0]
click at [727, 339] on span "Duplicate Title Tags (2)" at bounding box center [693, 337] width 129 height 18
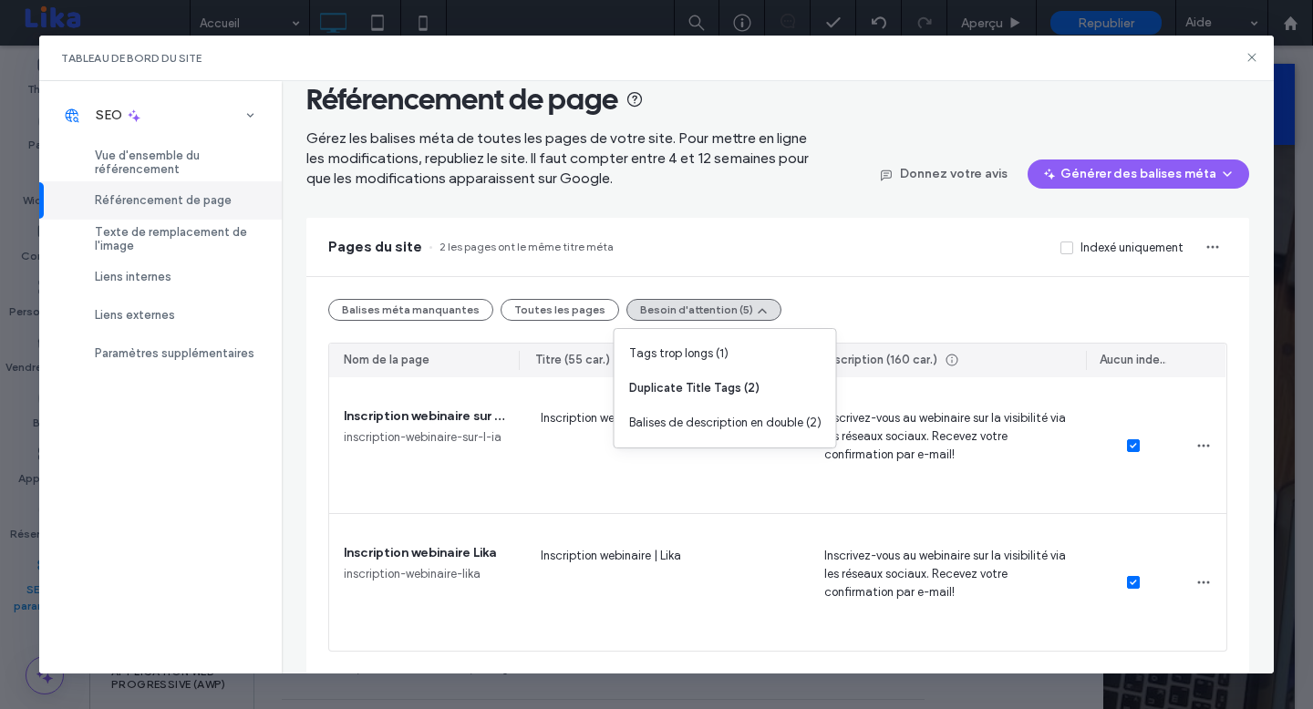
click at [297, 459] on div "Référencement de page Gérez les balises méta de toutes les pages de votre site.…" at bounding box center [778, 377] width 992 height 593
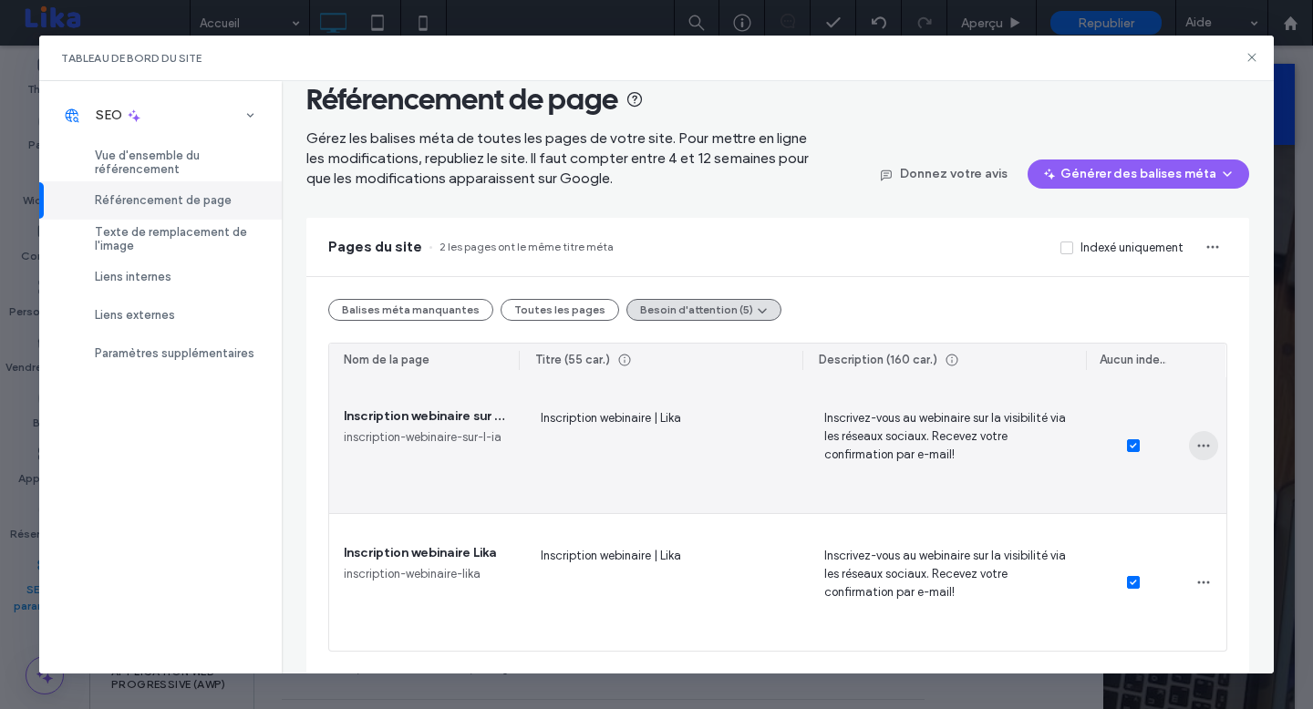
click at [1207, 441] on icon "button" at bounding box center [1203, 446] width 15 height 15
click at [1042, 521] on span at bounding box center [1036, 528] width 22 height 20
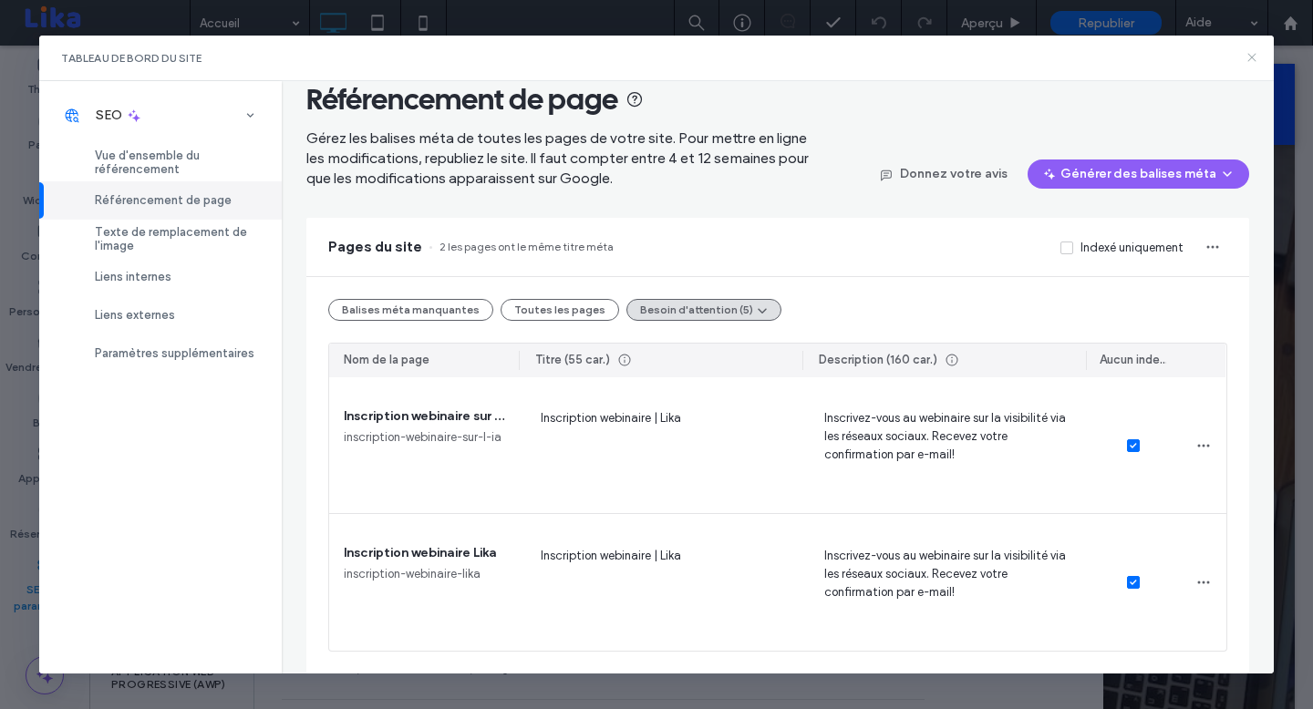
click at [1248, 57] on icon at bounding box center [1251, 57] width 15 height 15
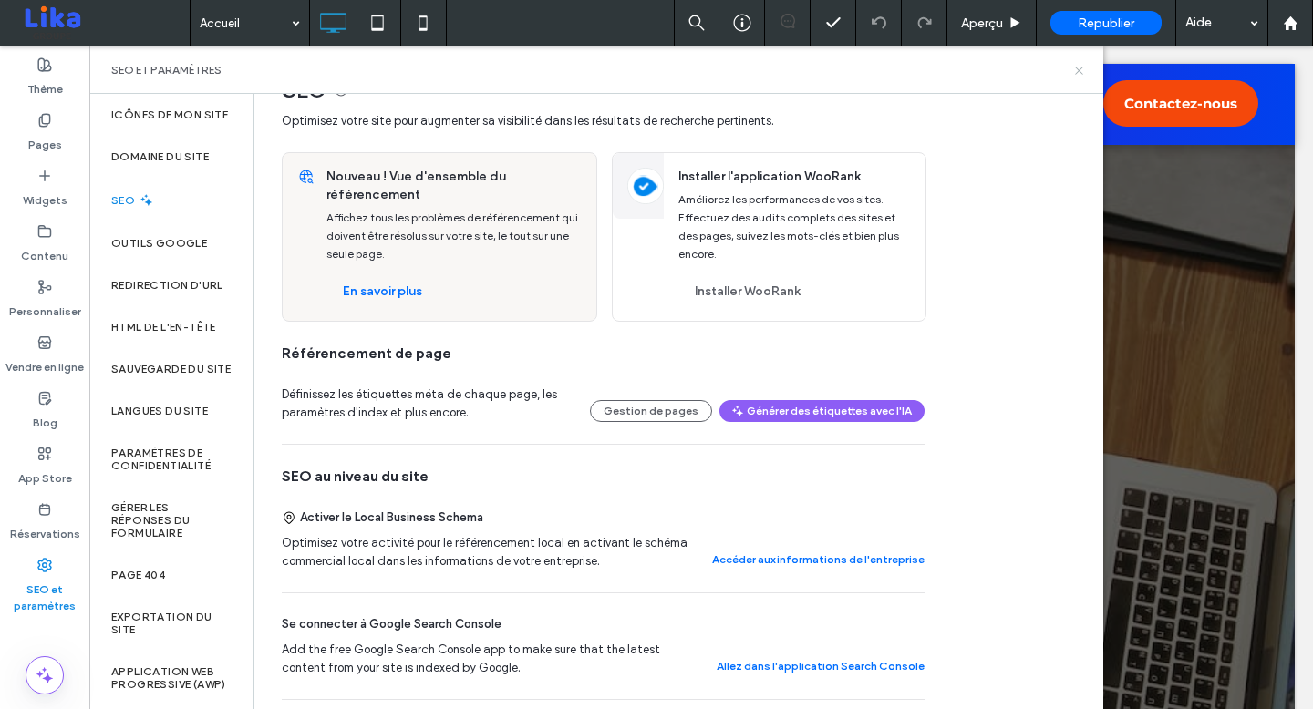
click at [1077, 75] on icon at bounding box center [1079, 71] width 14 height 14
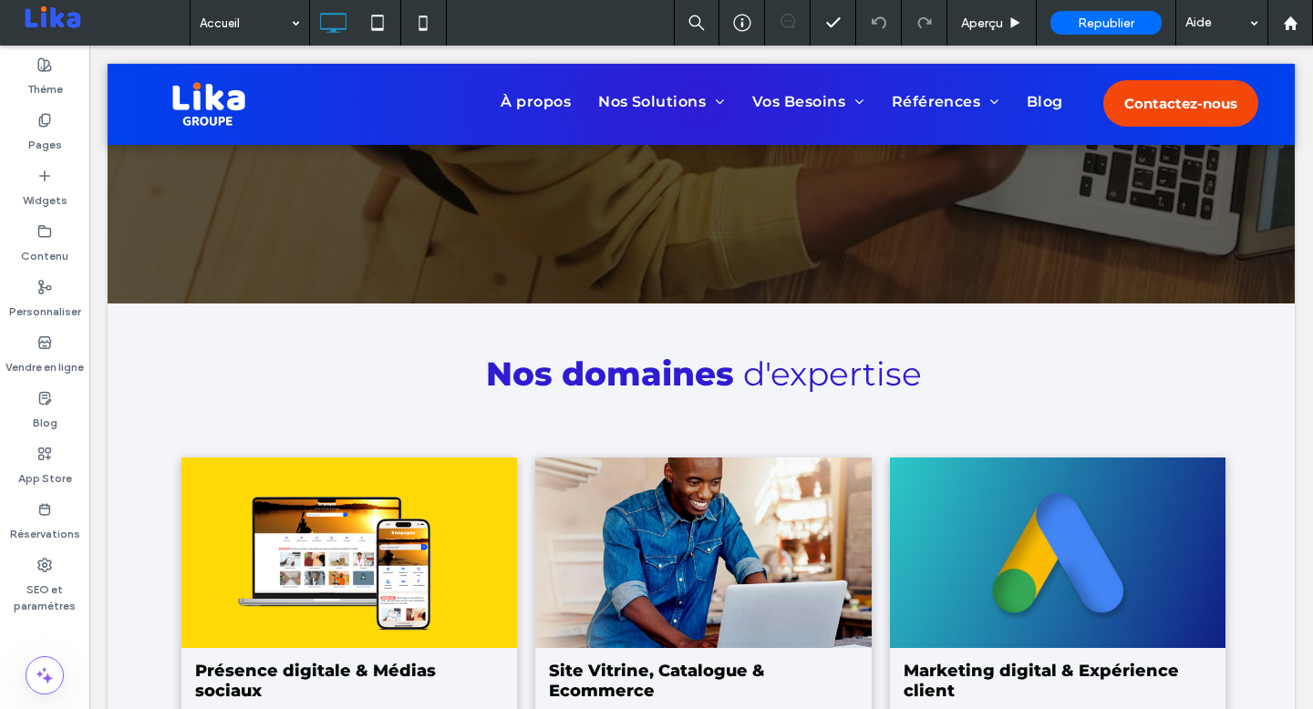
scroll to position [0, 0]
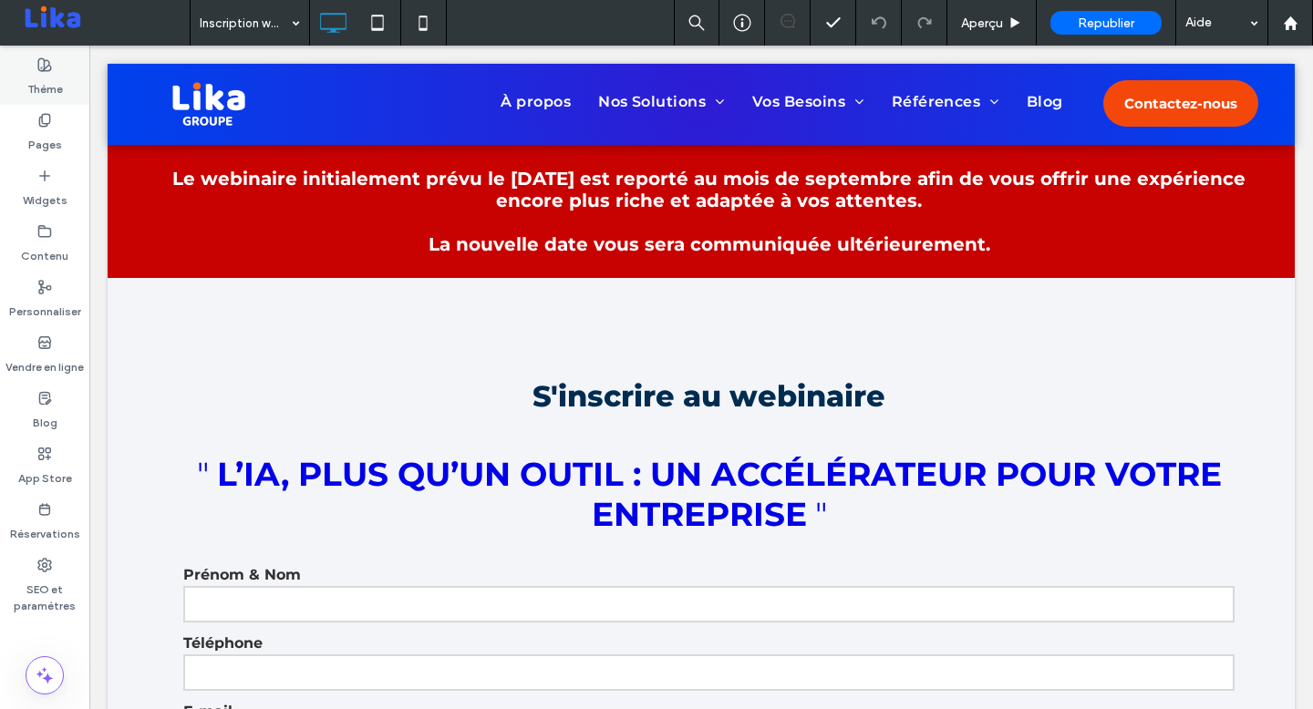
click at [48, 86] on label "Thème" at bounding box center [45, 85] width 36 height 26
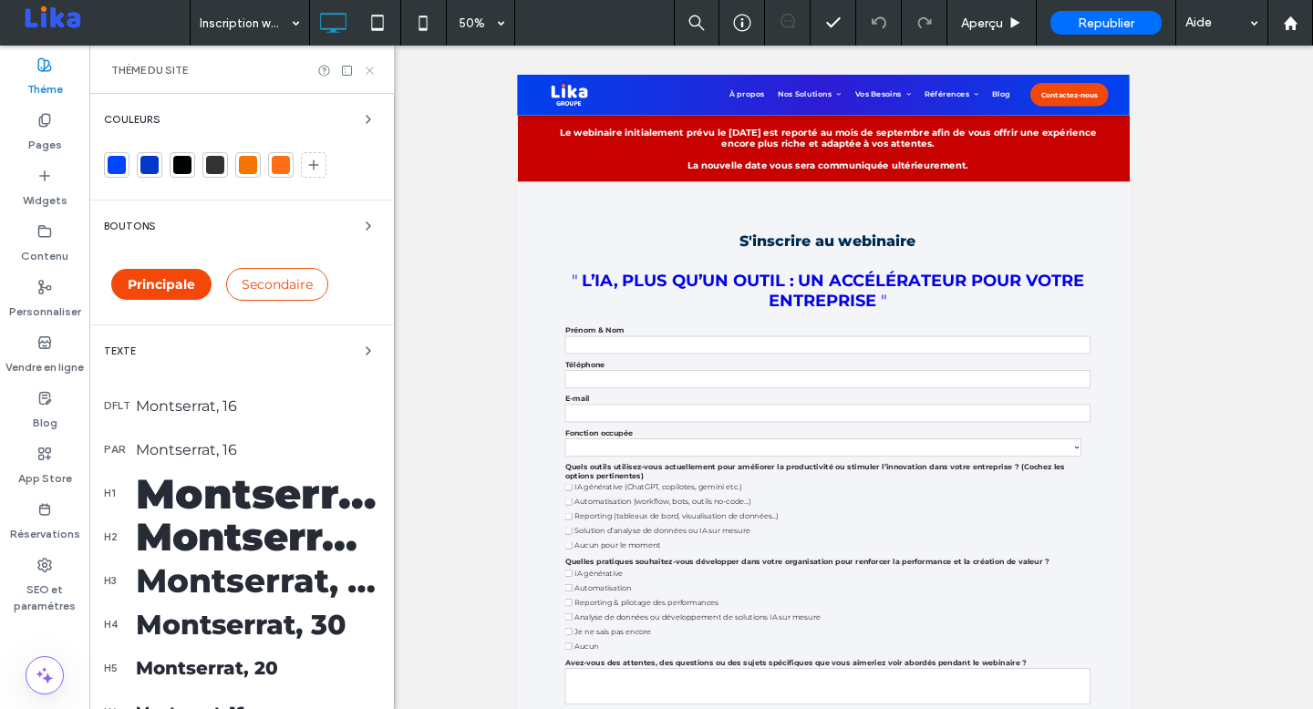
click at [370, 72] on icon at bounding box center [370, 71] width 14 height 14
